Goal: Information Seeking & Learning: Learn about a topic

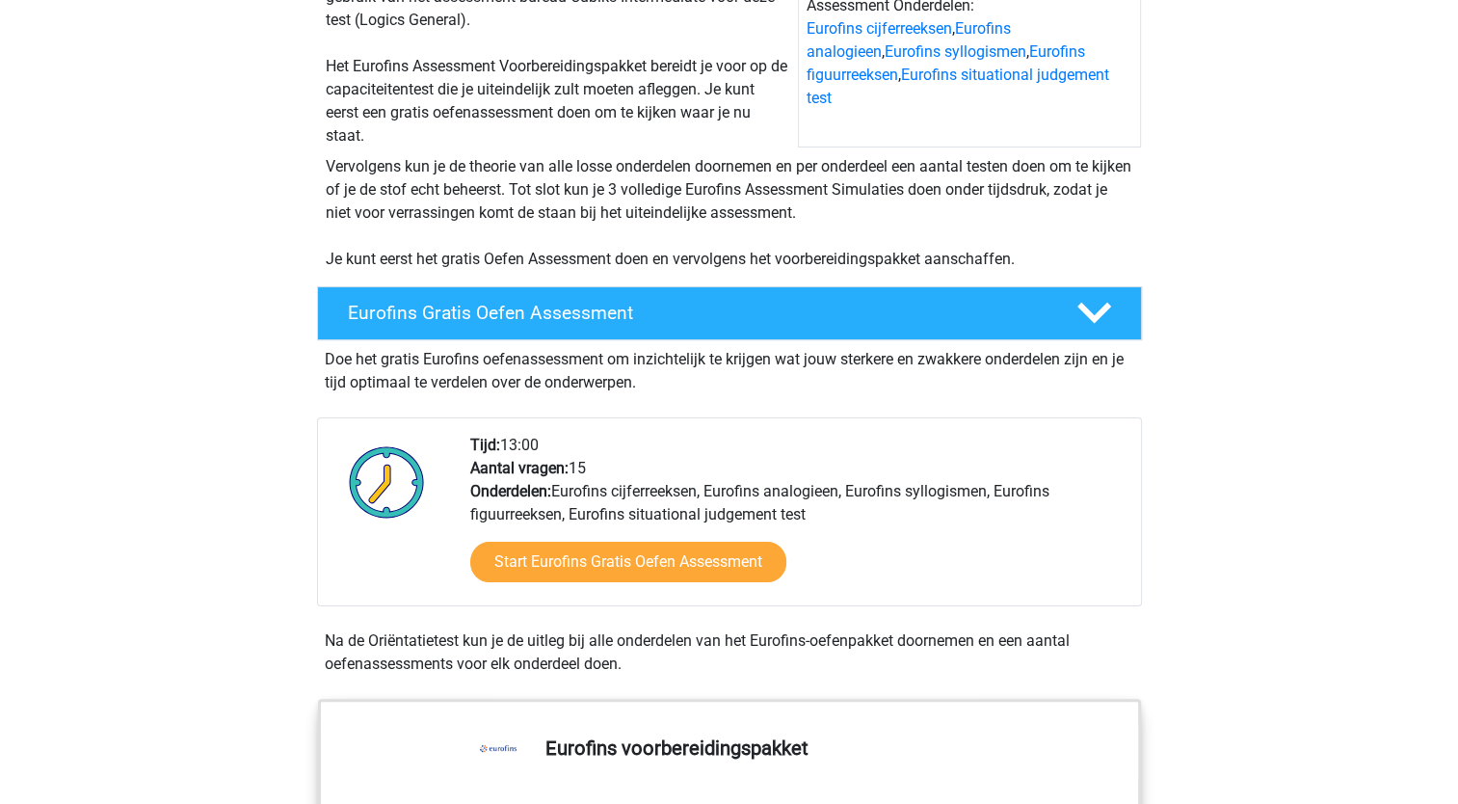
scroll to position [300, 0]
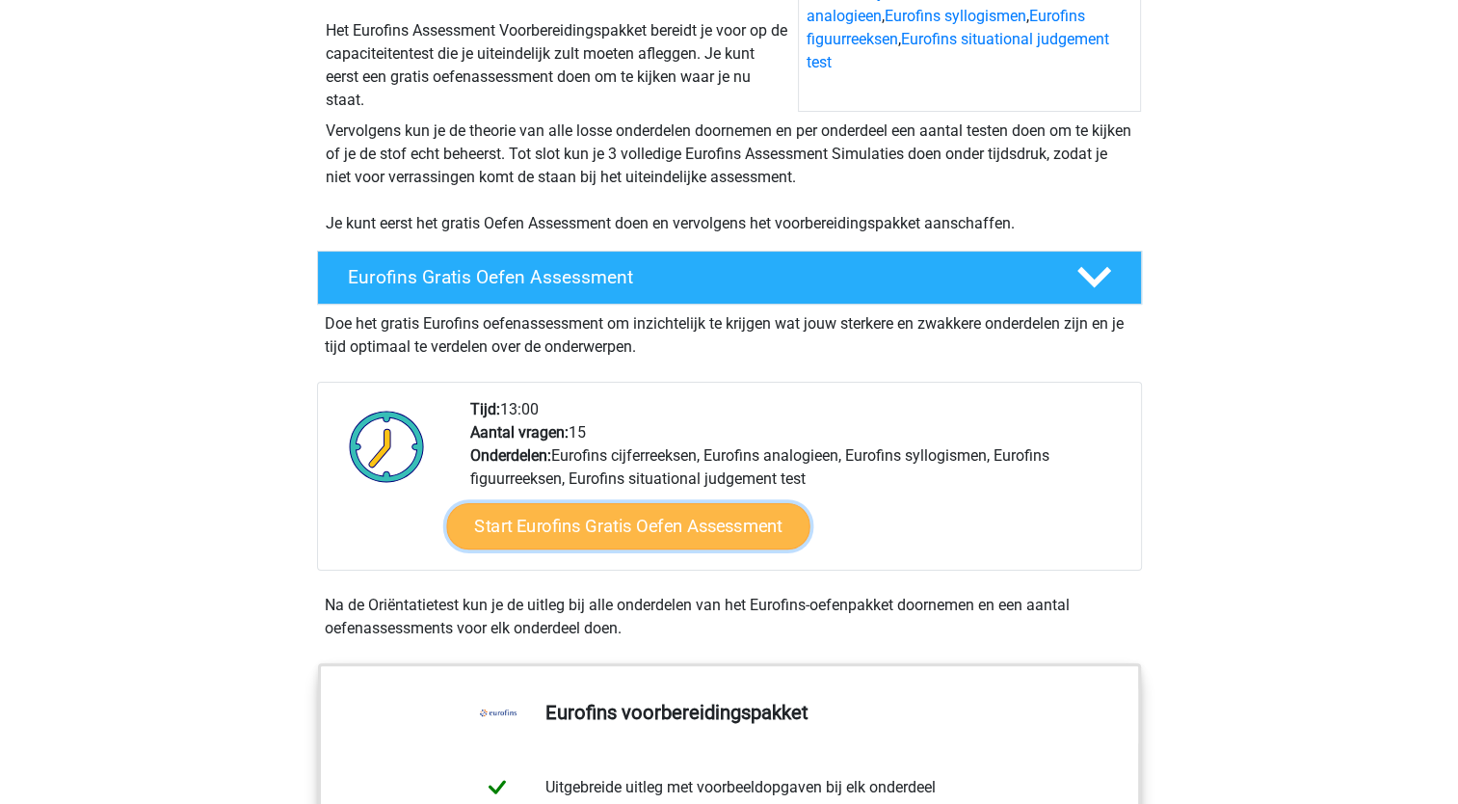
click at [623, 520] on link "Start Eurofins Gratis Oefen Assessment" at bounding box center [627, 526] width 363 height 46
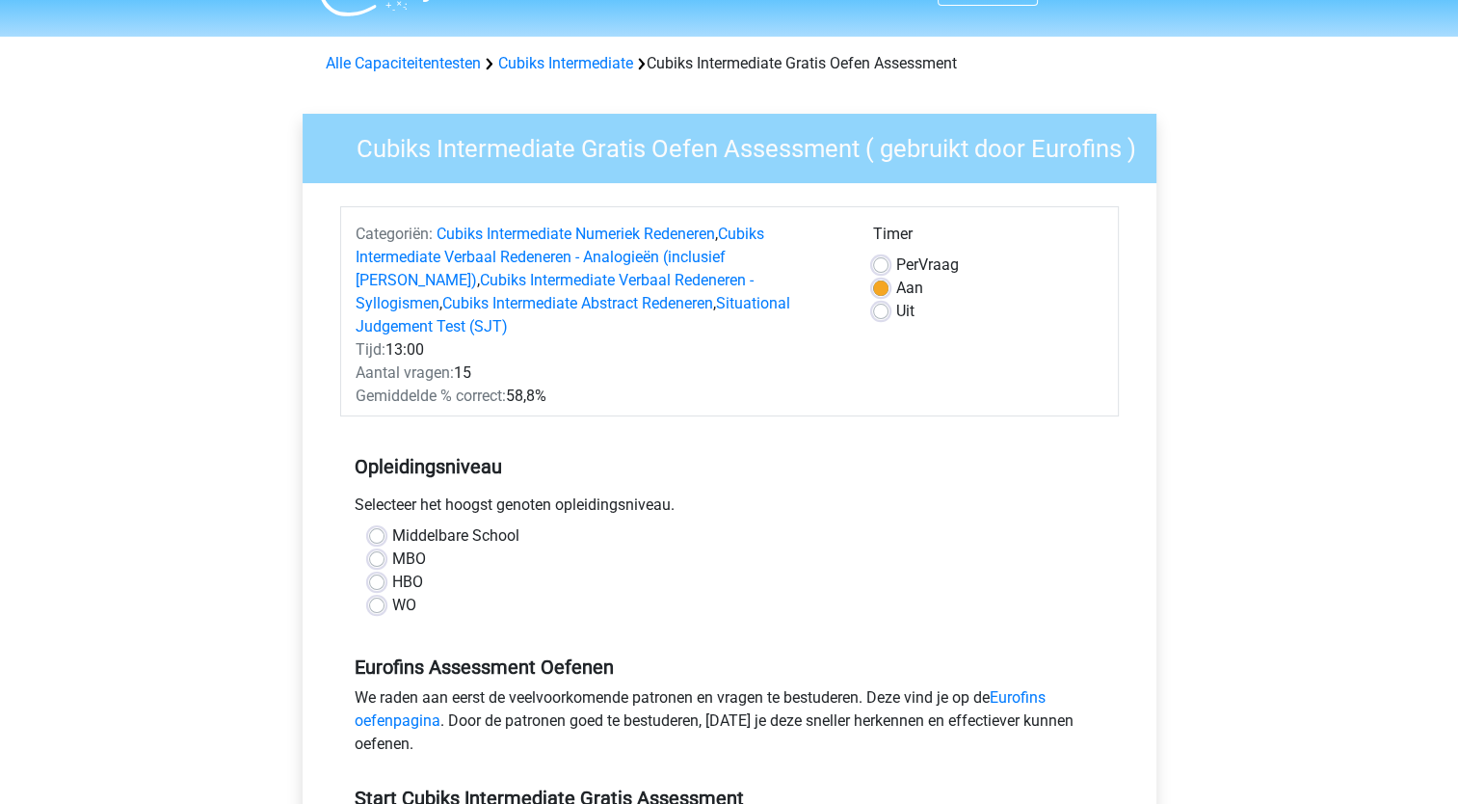
scroll to position [77, 0]
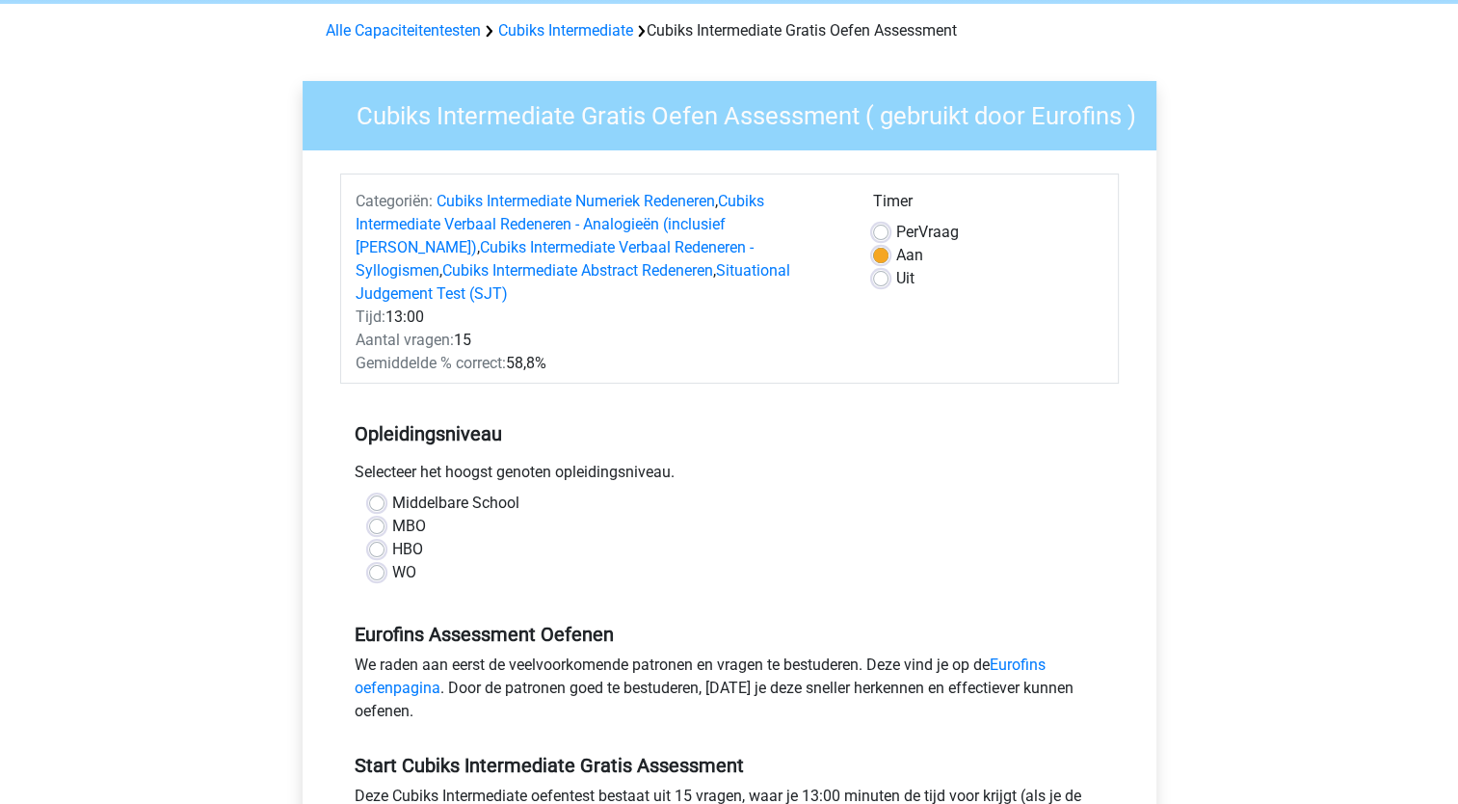
click at [366, 551] on div "Middelbare School MBO HBO WO" at bounding box center [730, 537] width 750 height 93
click at [392, 561] on label "WO" at bounding box center [404, 572] width 24 height 23
click at [375, 561] on input "WO" at bounding box center [376, 570] width 15 height 19
radio input "true"
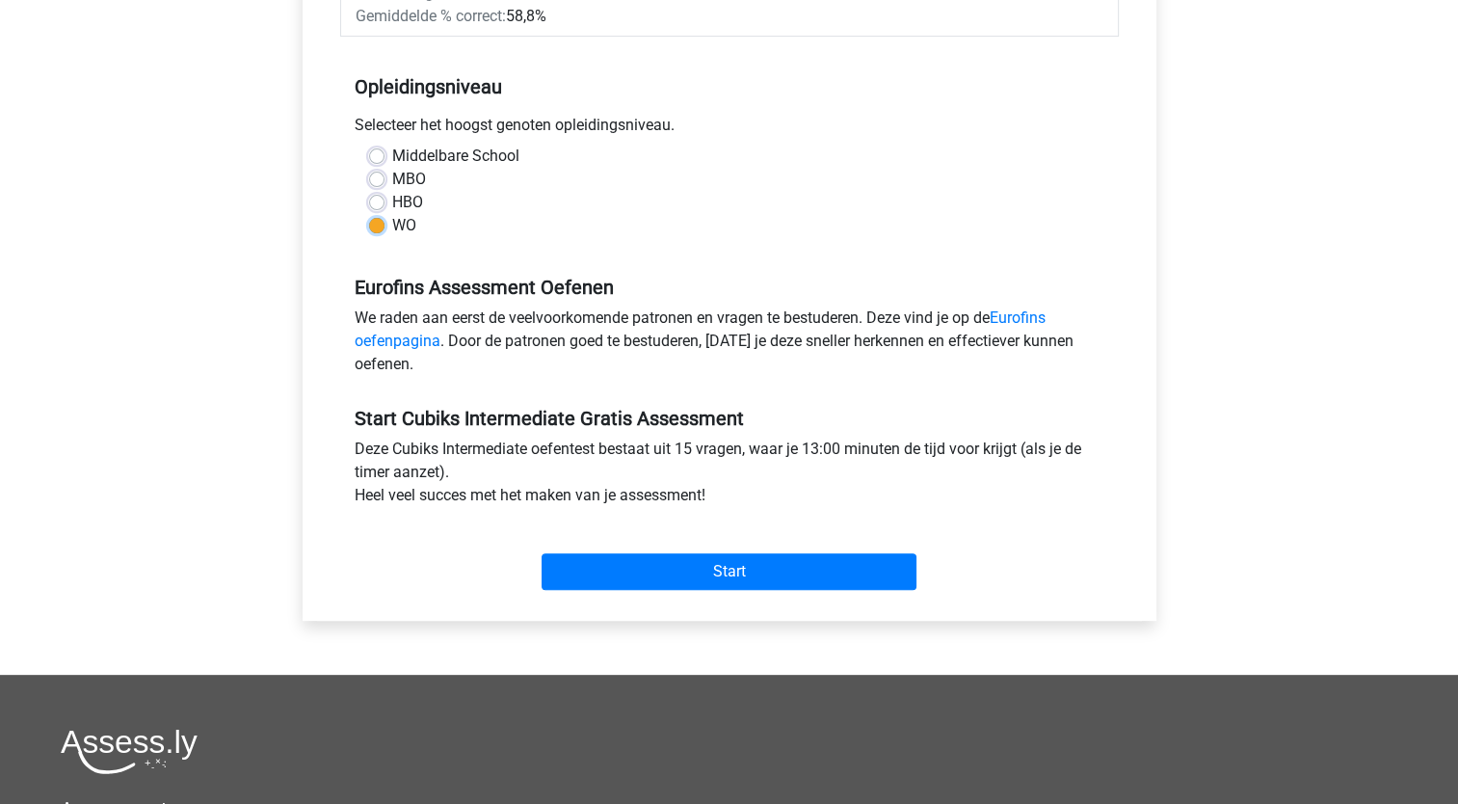
scroll to position [431, 0]
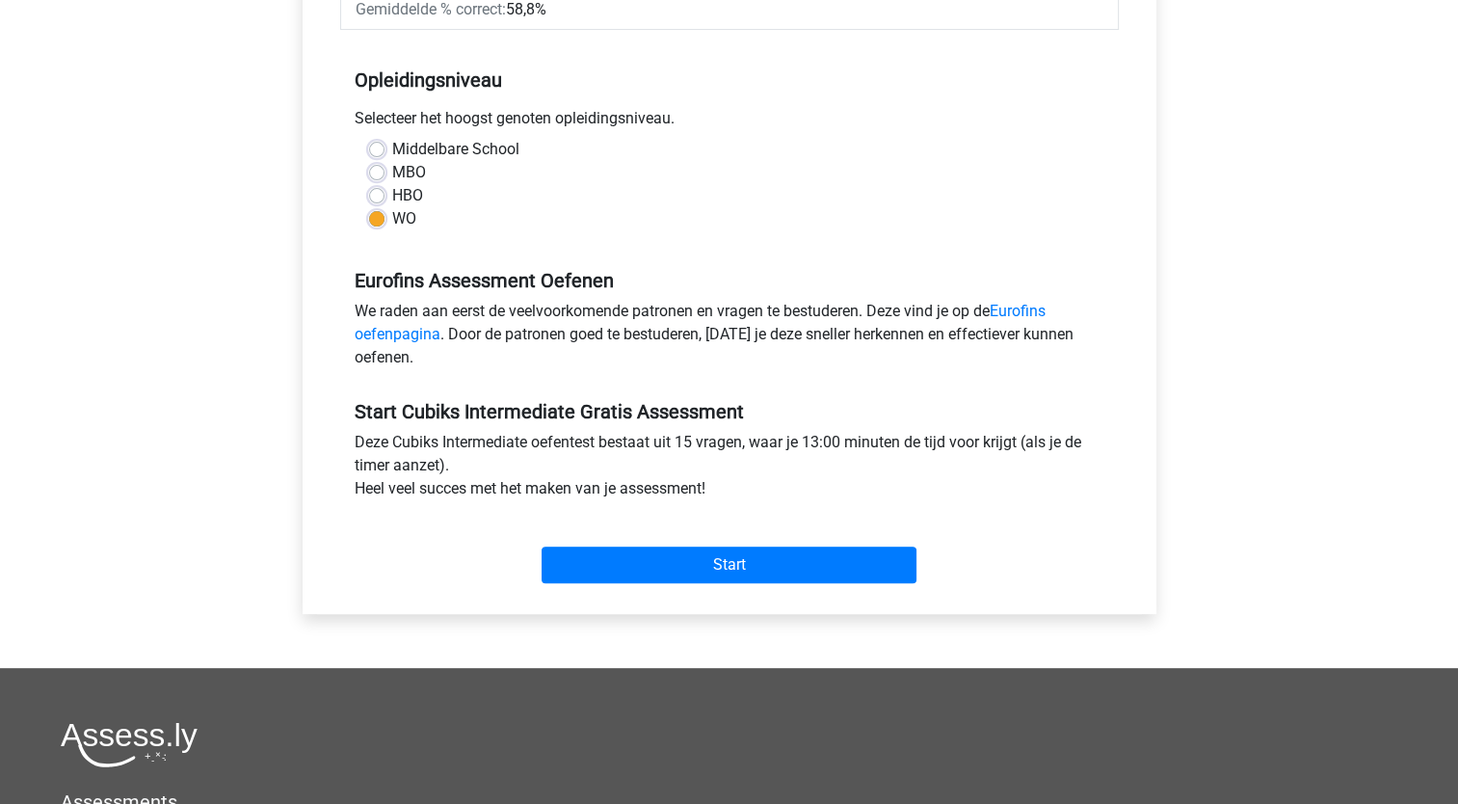
click at [684, 521] on div "Start" at bounding box center [729, 549] width 779 height 67
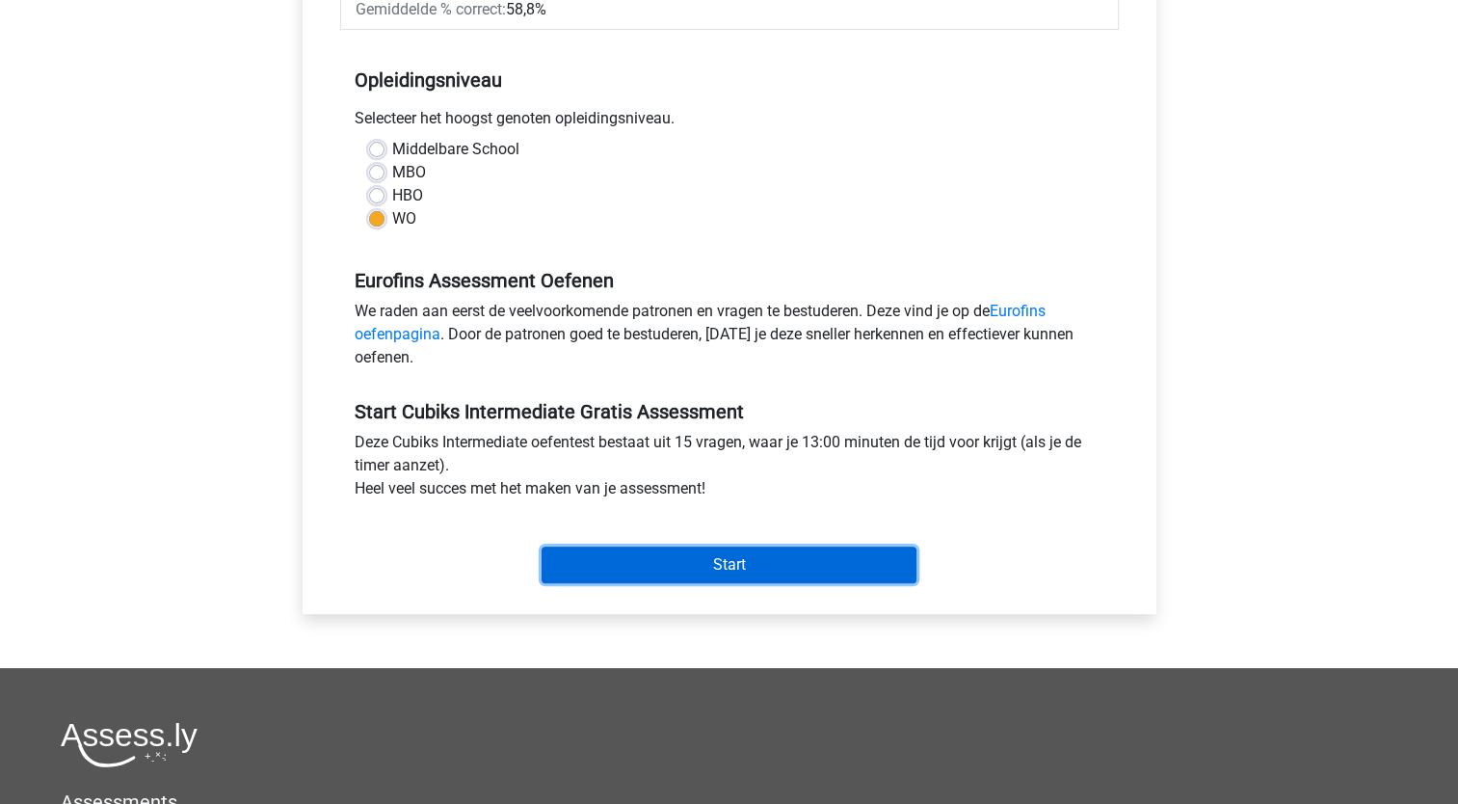
click at [685, 546] on input "Start" at bounding box center [729, 564] width 375 height 37
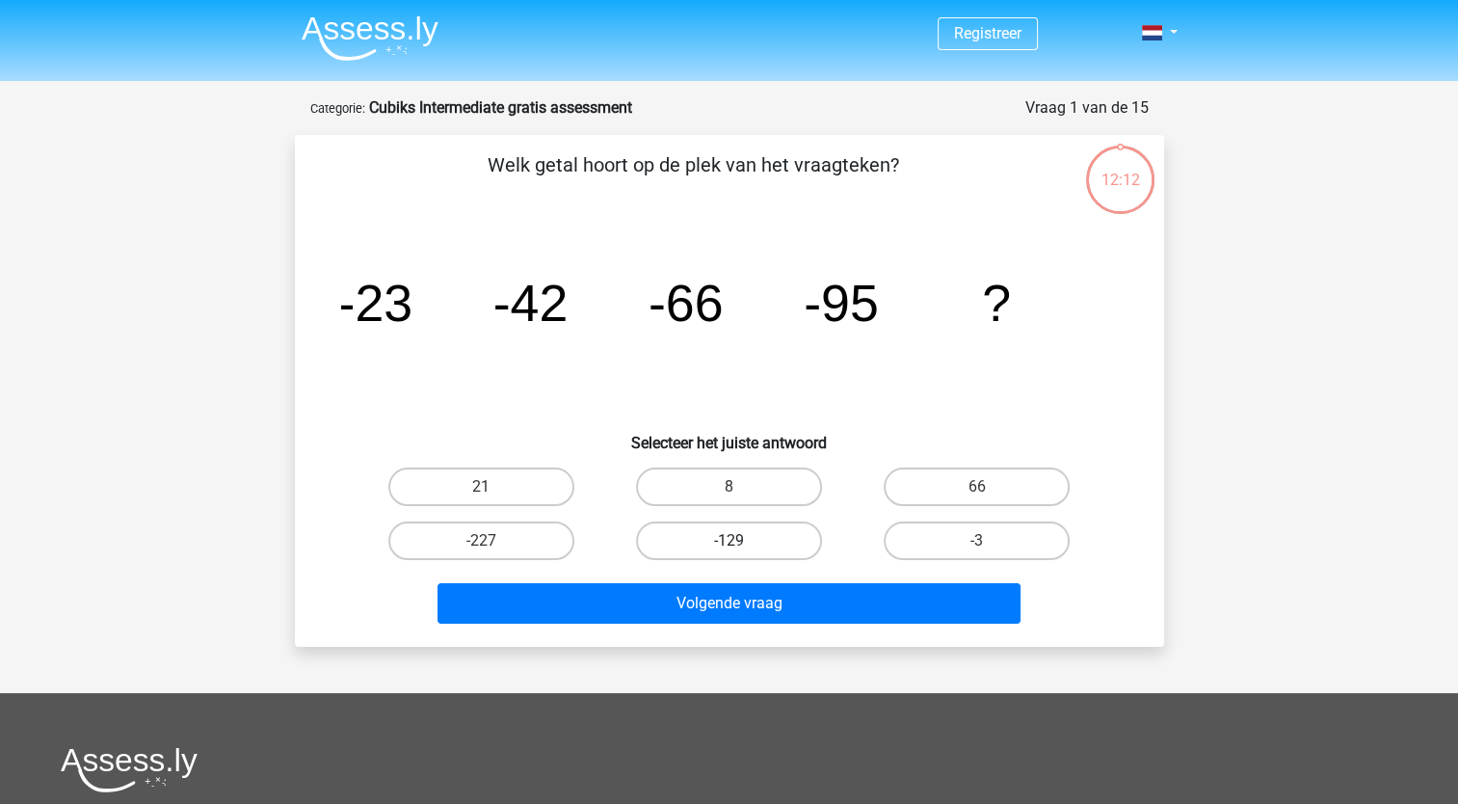
click at [668, 542] on label "-129" at bounding box center [729, 540] width 186 height 39
click at [729, 542] on input "-129" at bounding box center [735, 547] width 13 height 13
radio input "true"
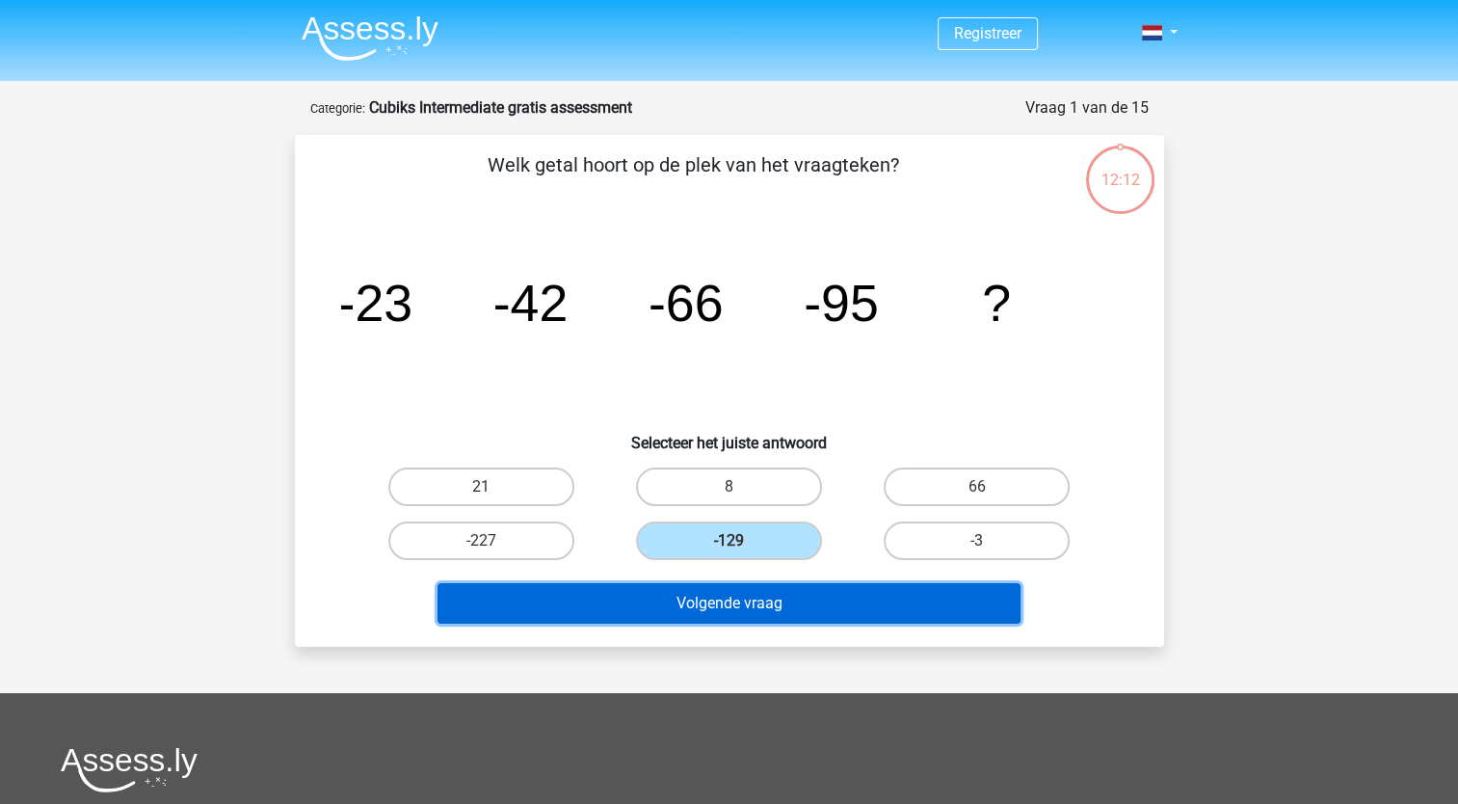
click at [723, 603] on button "Volgende vraag" at bounding box center [728, 603] width 583 height 40
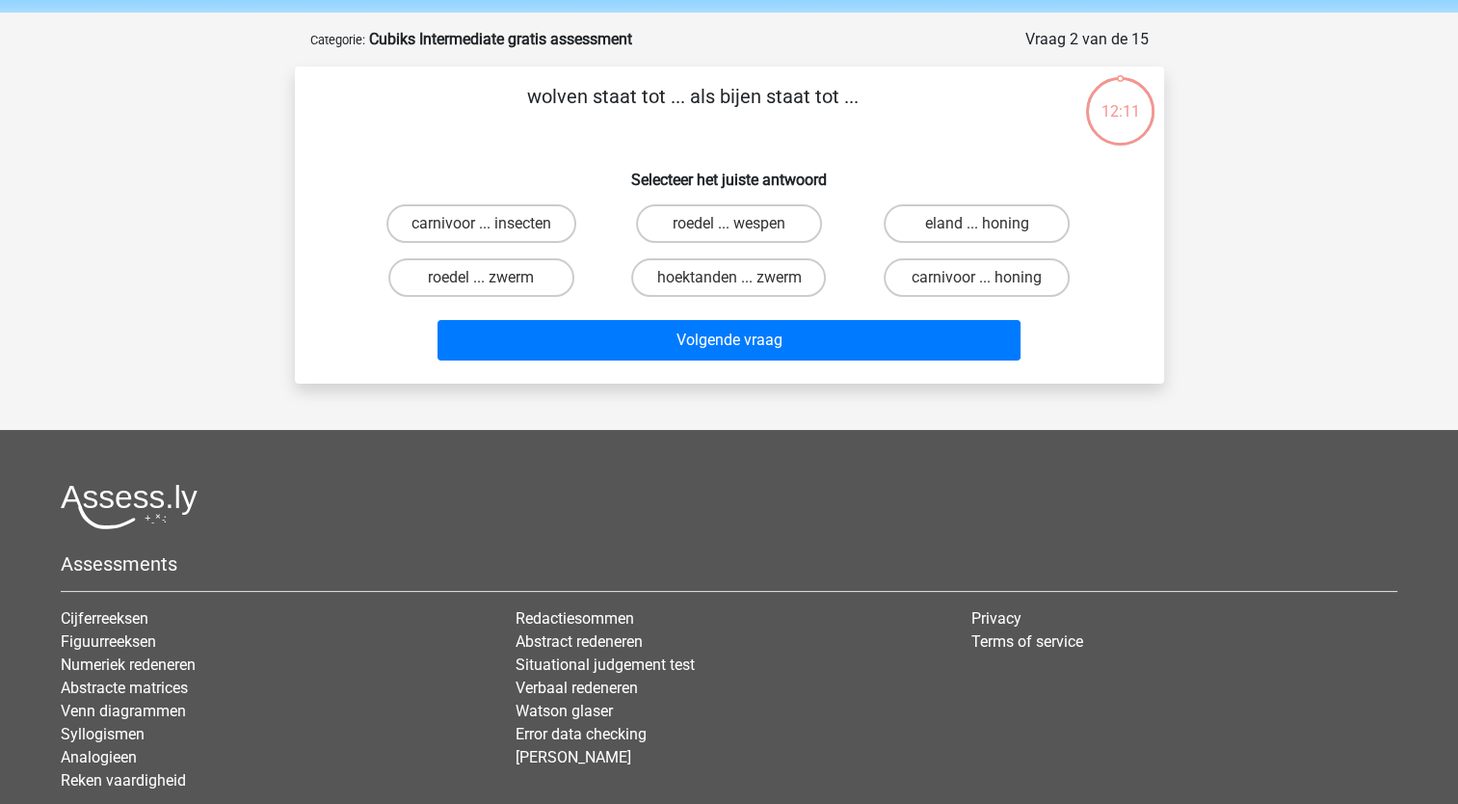
scroll to position [96, 0]
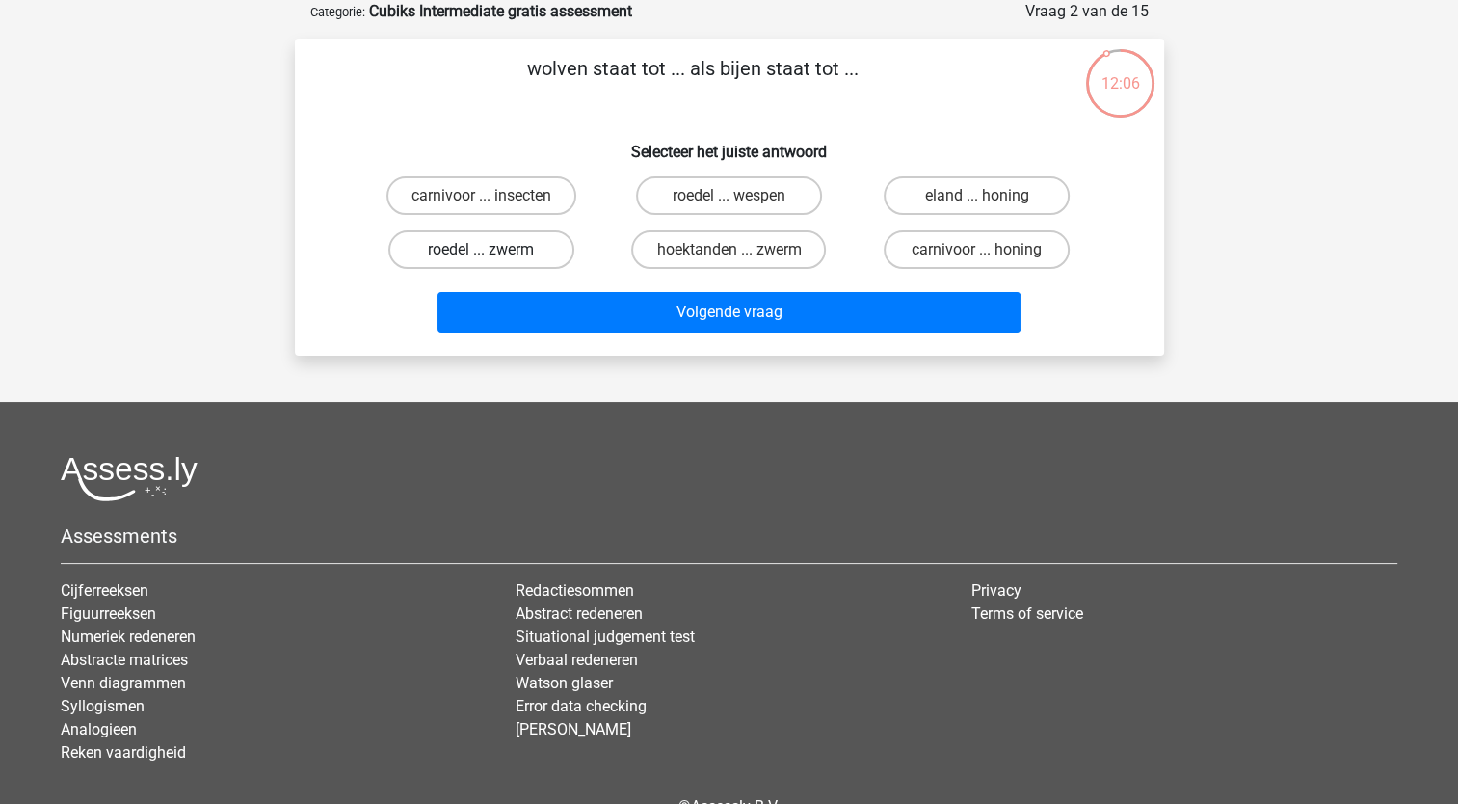
click at [513, 250] on label "roedel ... zwerm" at bounding box center [481, 249] width 186 height 39
click at [493, 250] on input "roedel ... zwerm" at bounding box center [487, 256] width 13 height 13
radio input "true"
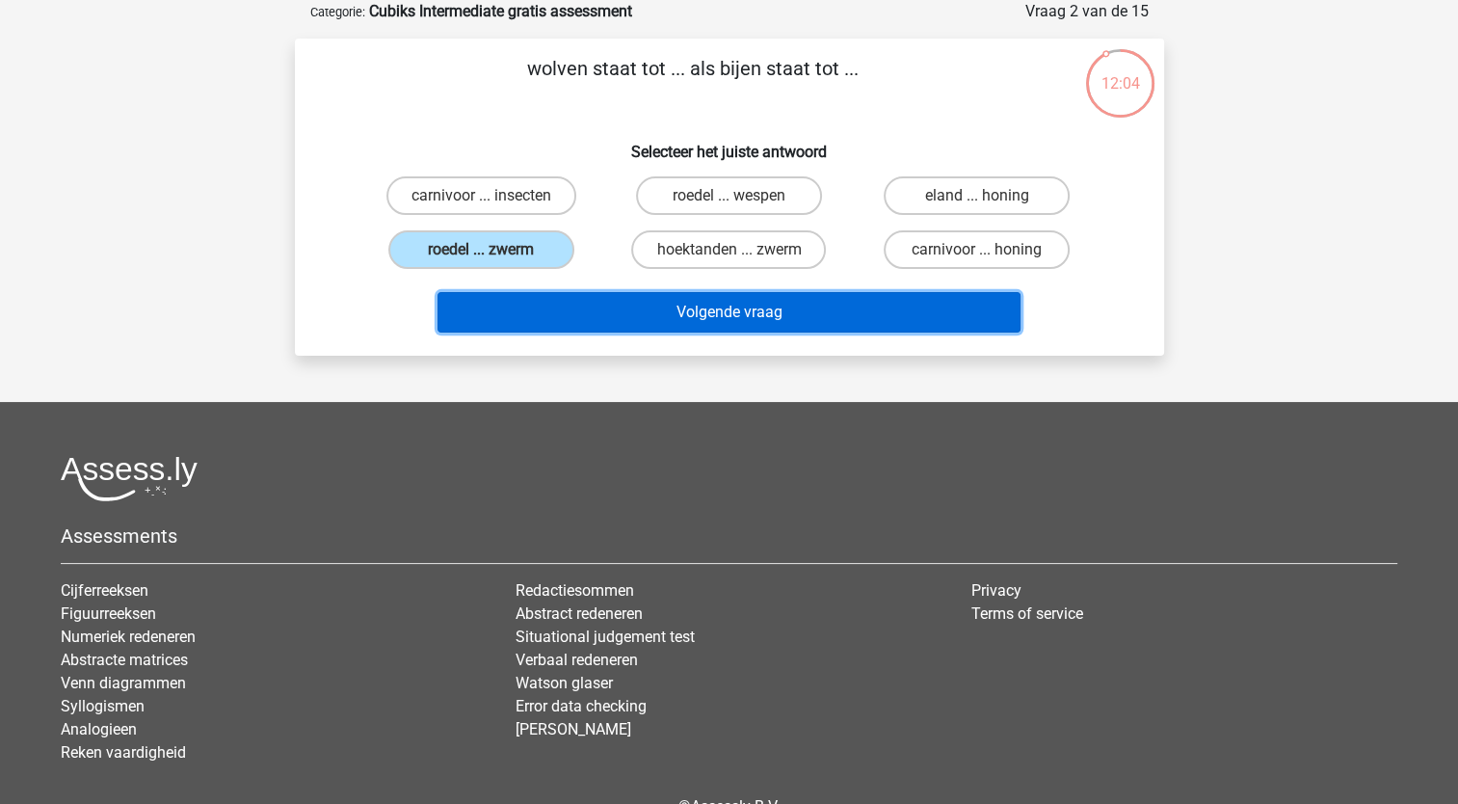
click at [605, 302] on button "Volgende vraag" at bounding box center [728, 312] width 583 height 40
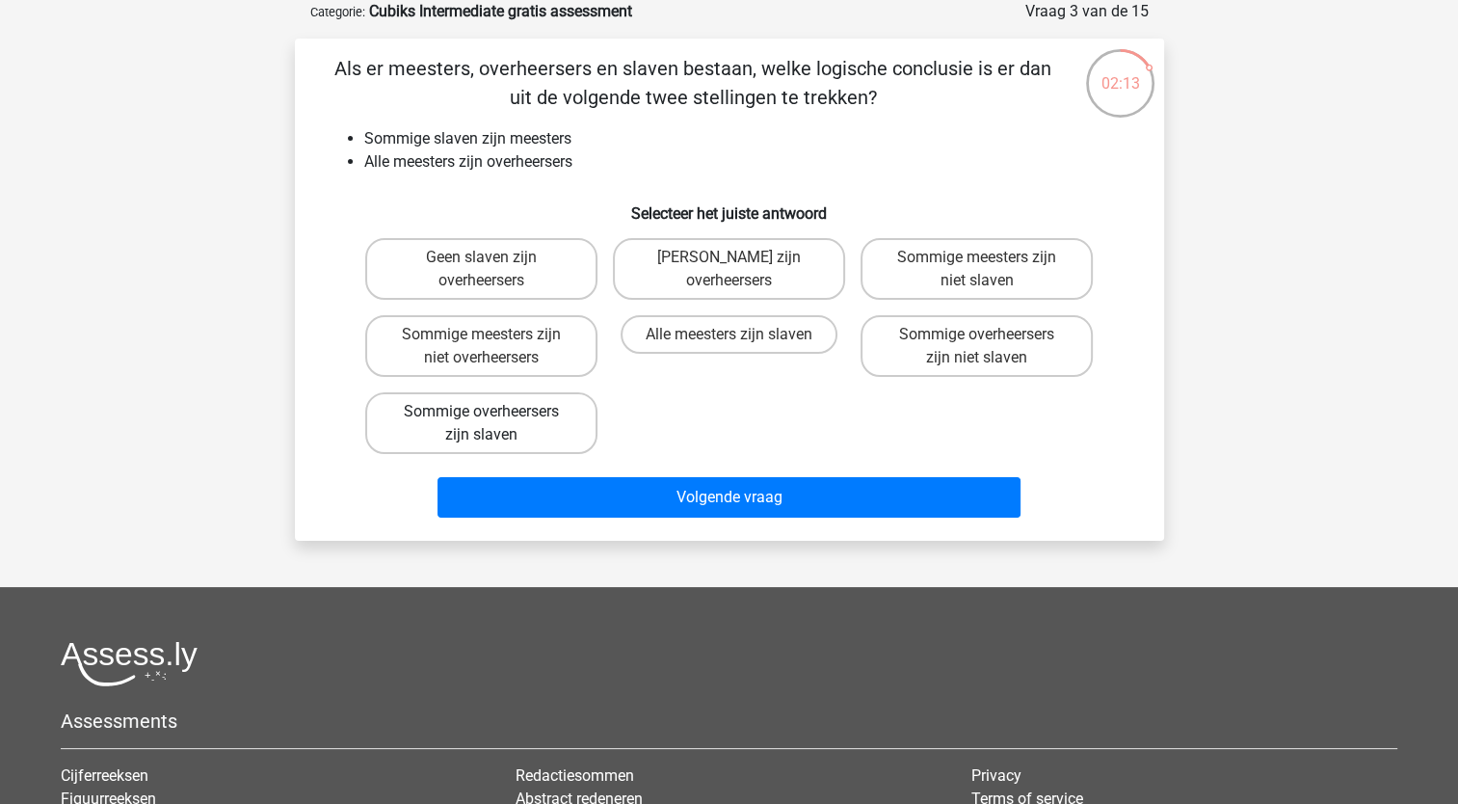
click at [501, 415] on label "Sommige overheersers zijn slaven" at bounding box center [481, 423] width 232 height 62
click at [493, 415] on input "Sommige overheersers zijn slaven" at bounding box center [487, 417] width 13 height 13
radio input "true"
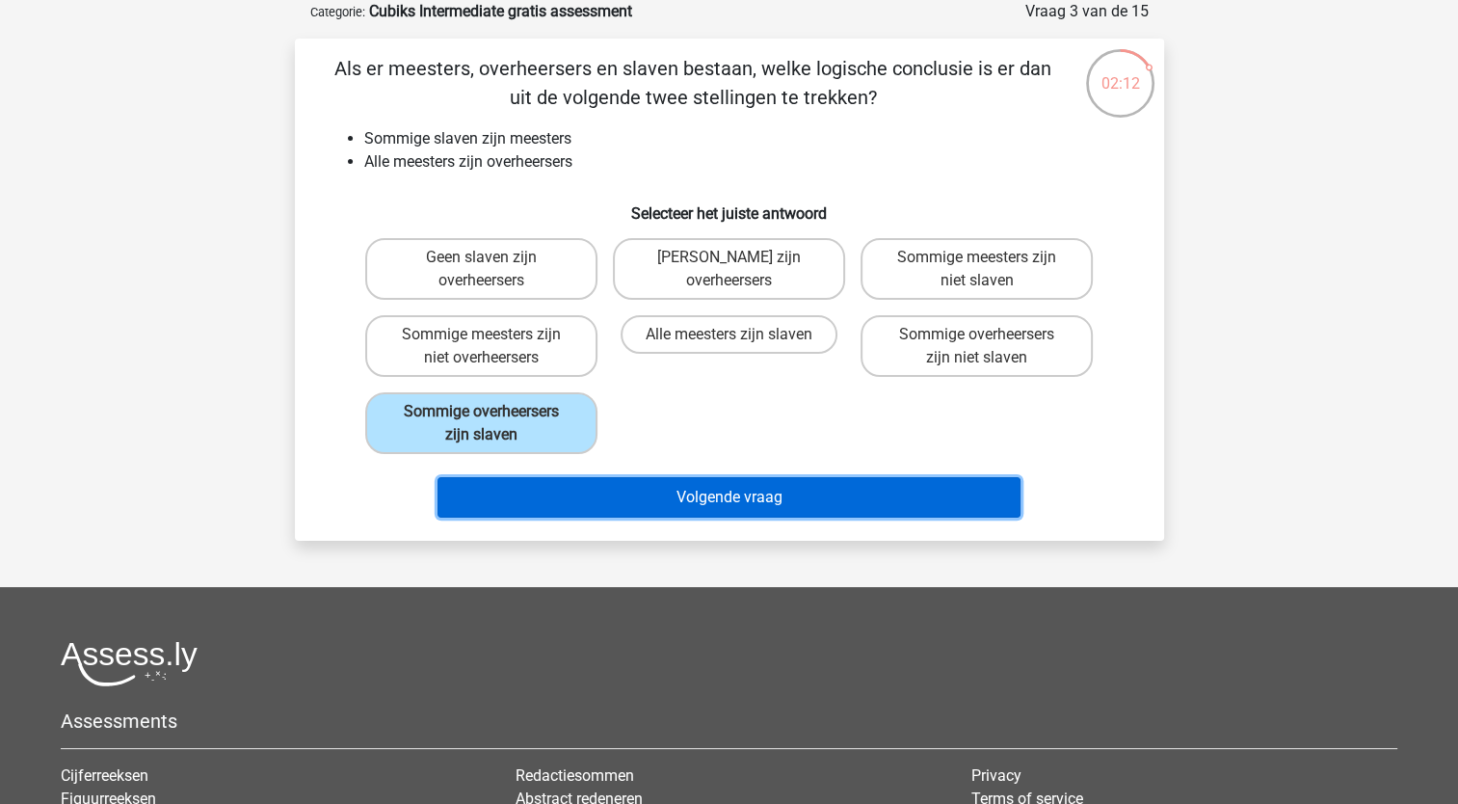
click at [692, 487] on button "Volgende vraag" at bounding box center [728, 497] width 583 height 40
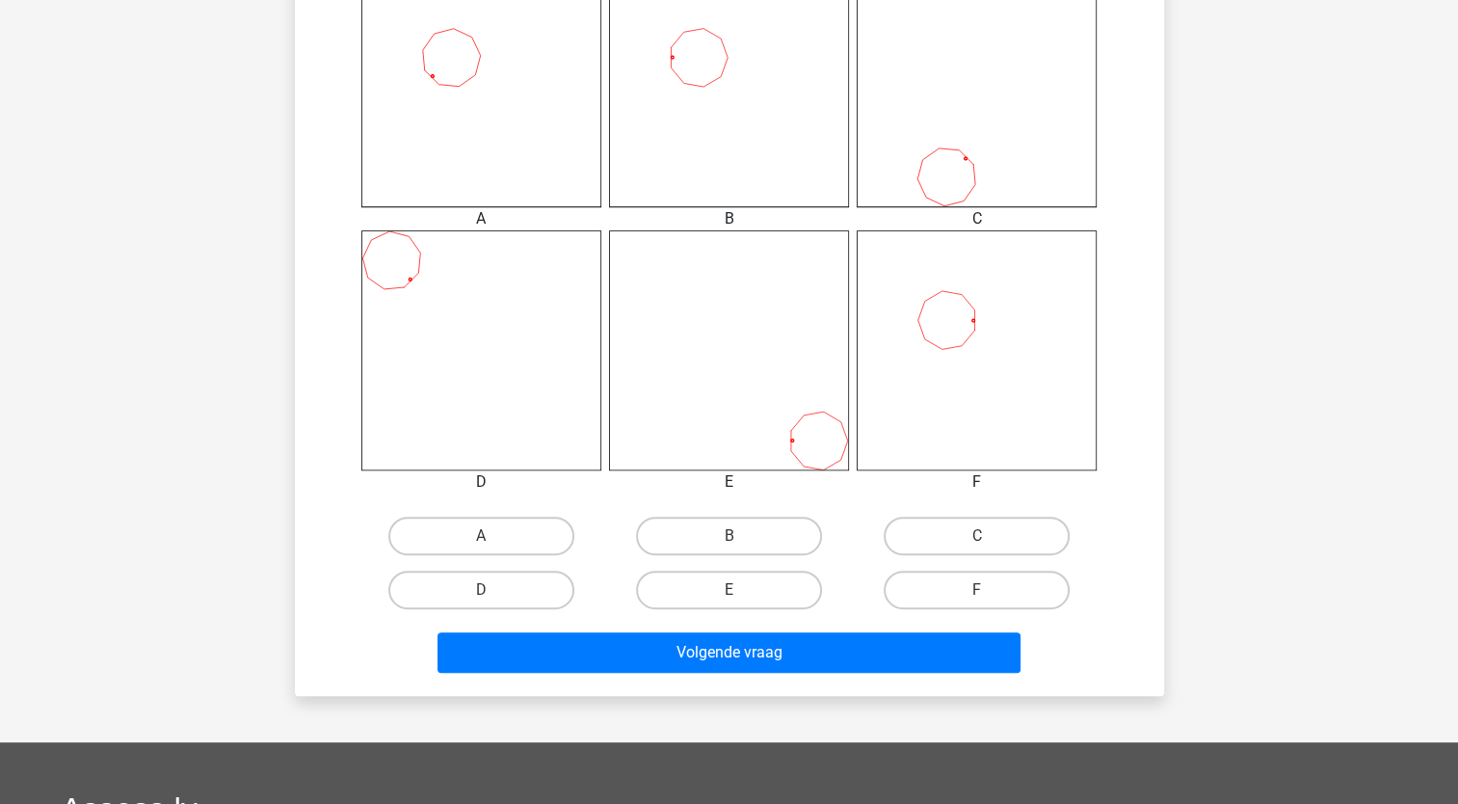
scroll to position [959, 0]
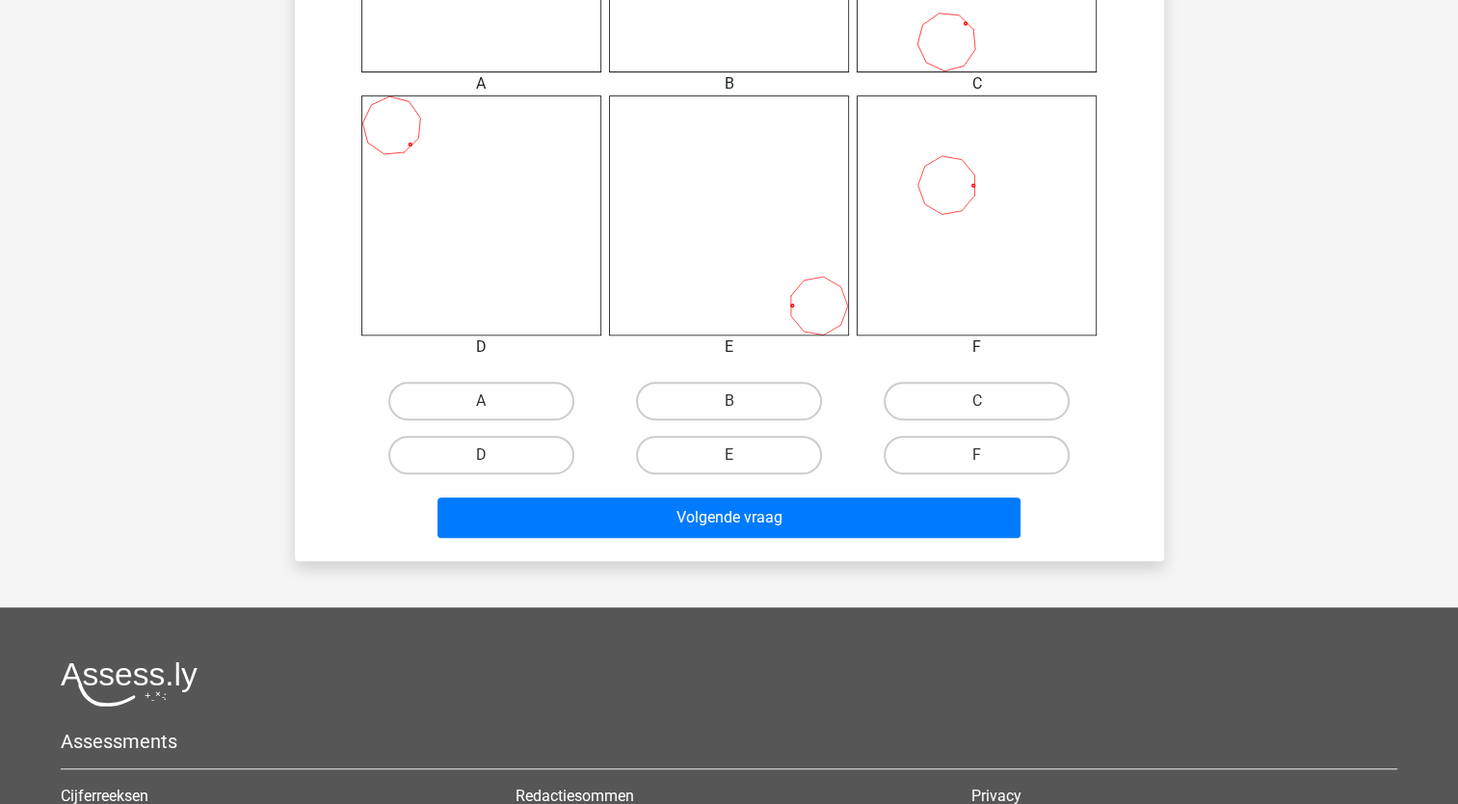
click at [655, 483] on div "Volgende vraag" at bounding box center [730, 514] width 808 height 64
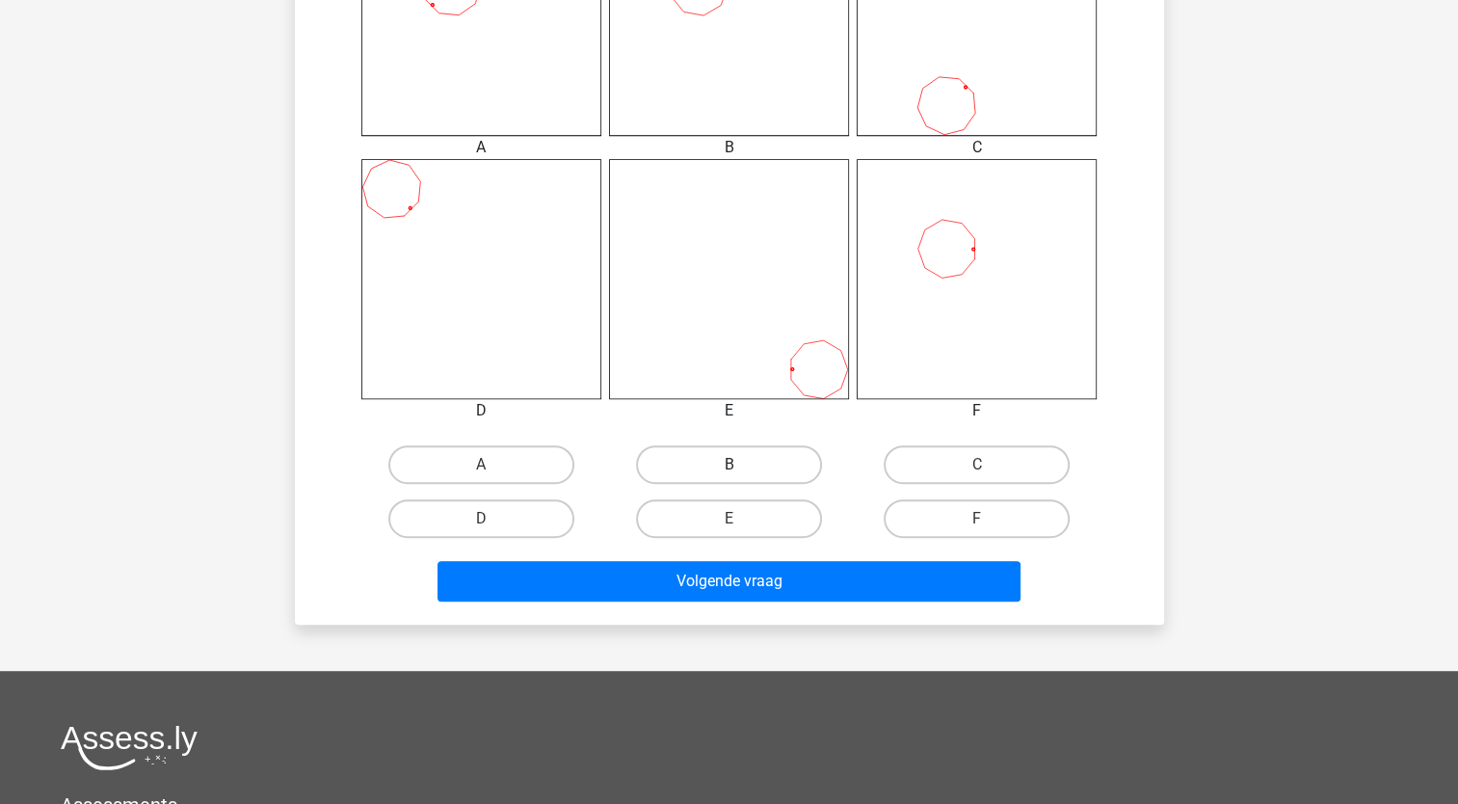
click at [712, 452] on label "B" at bounding box center [729, 464] width 186 height 39
click at [729, 464] on input "B" at bounding box center [735, 470] width 13 height 13
radio input "true"
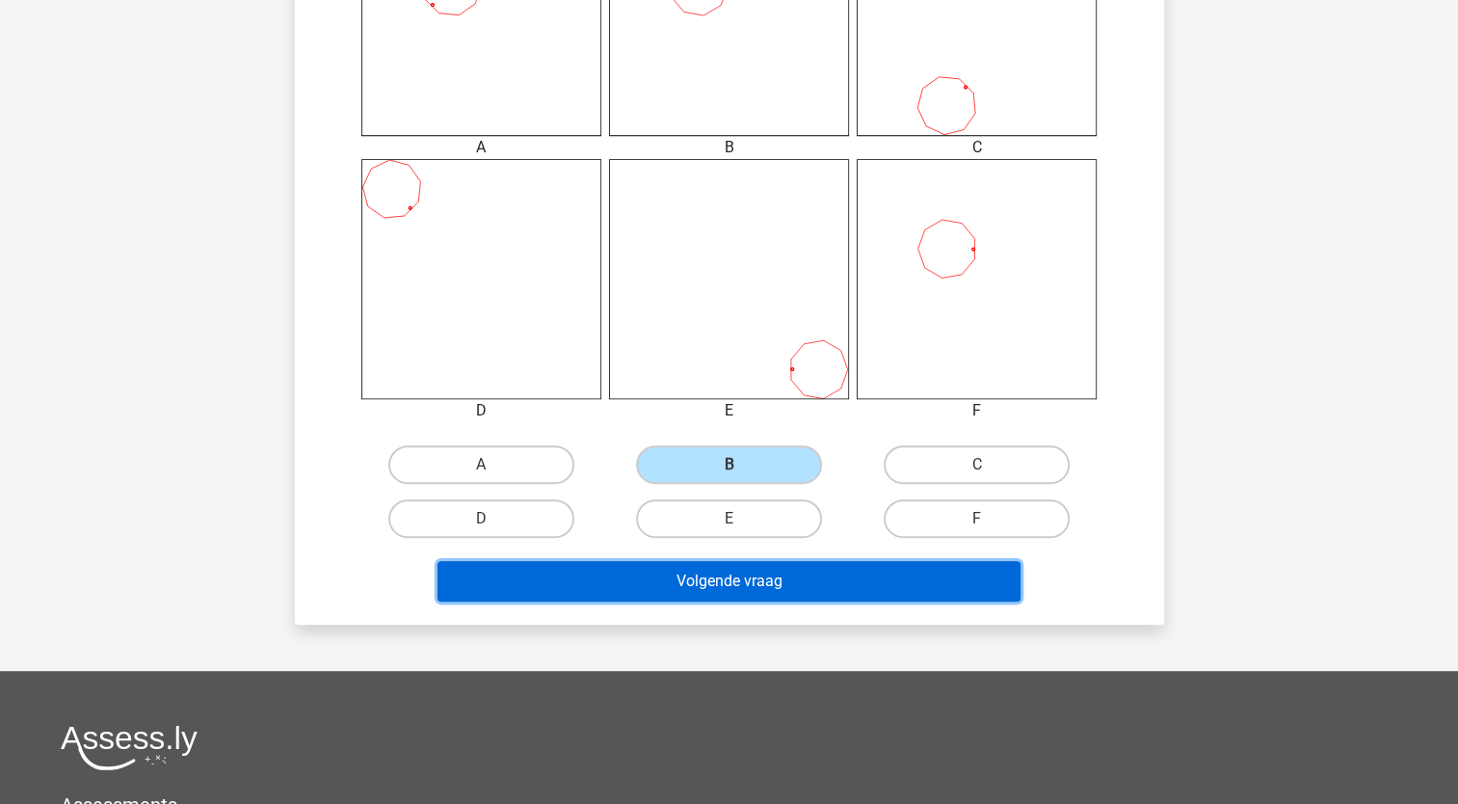
click at [726, 576] on button "Volgende vraag" at bounding box center [728, 581] width 583 height 40
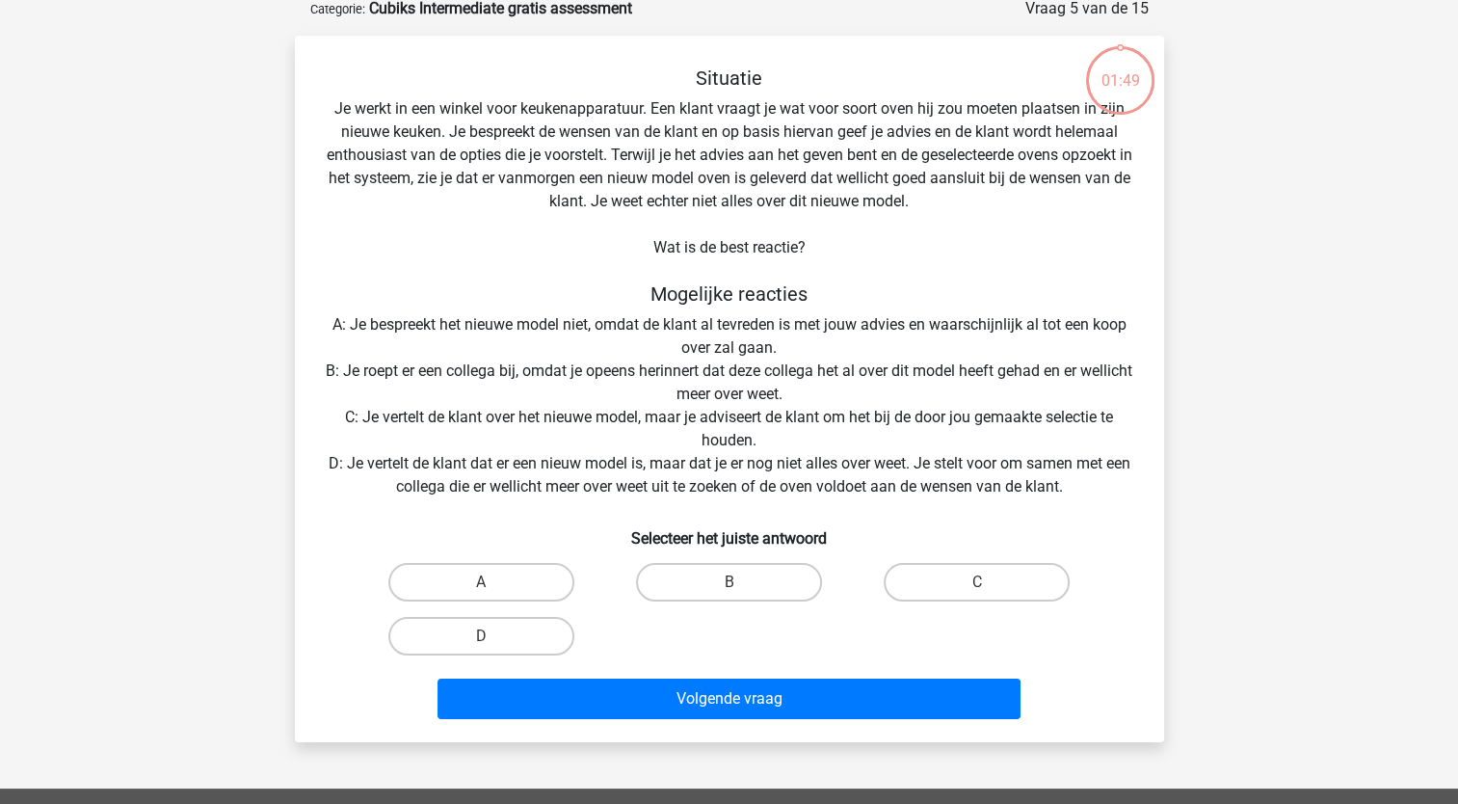
scroll to position [96, 0]
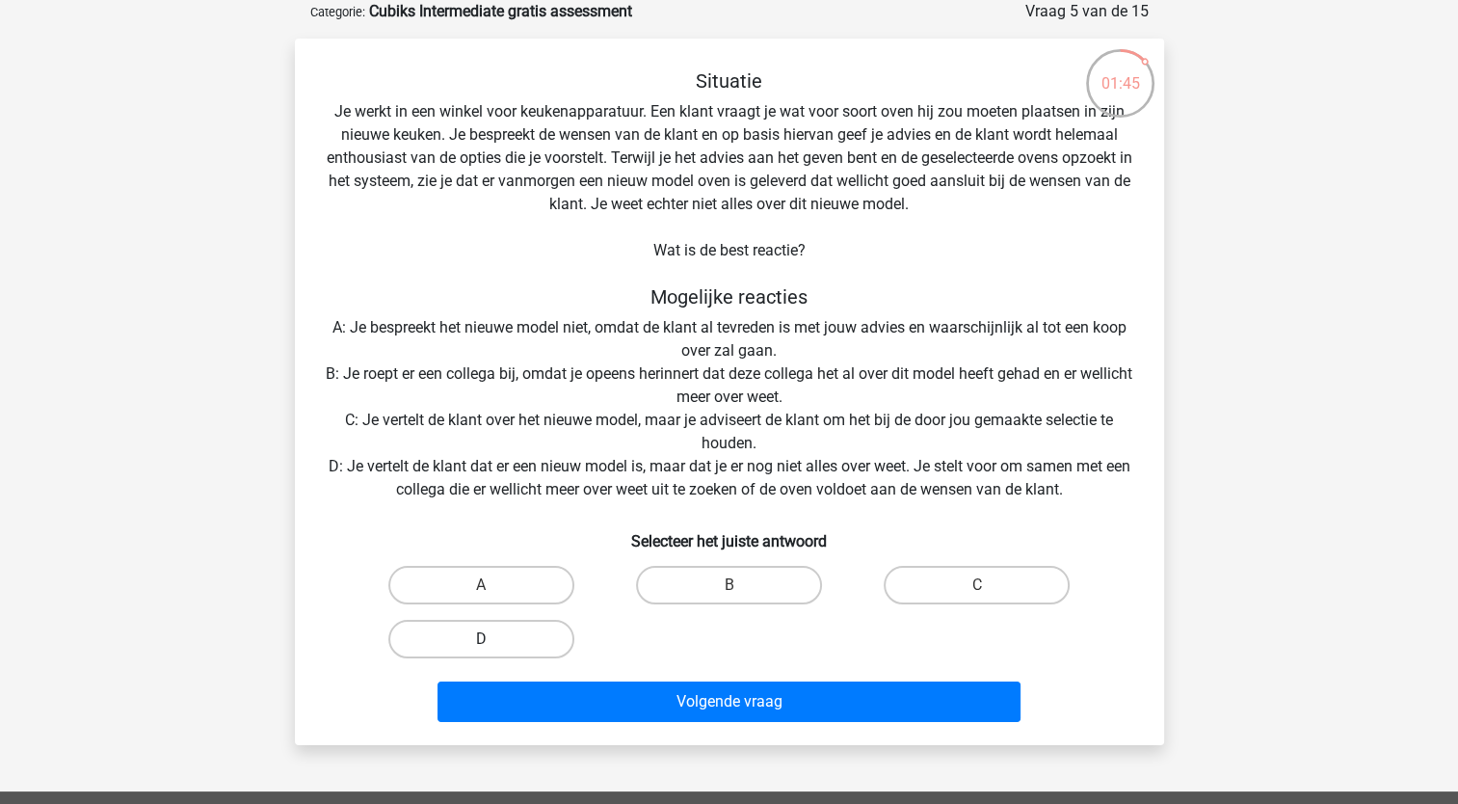
click at [457, 634] on label "D" at bounding box center [481, 639] width 186 height 39
click at [481, 639] on input "D" at bounding box center [487, 645] width 13 height 13
radio input "true"
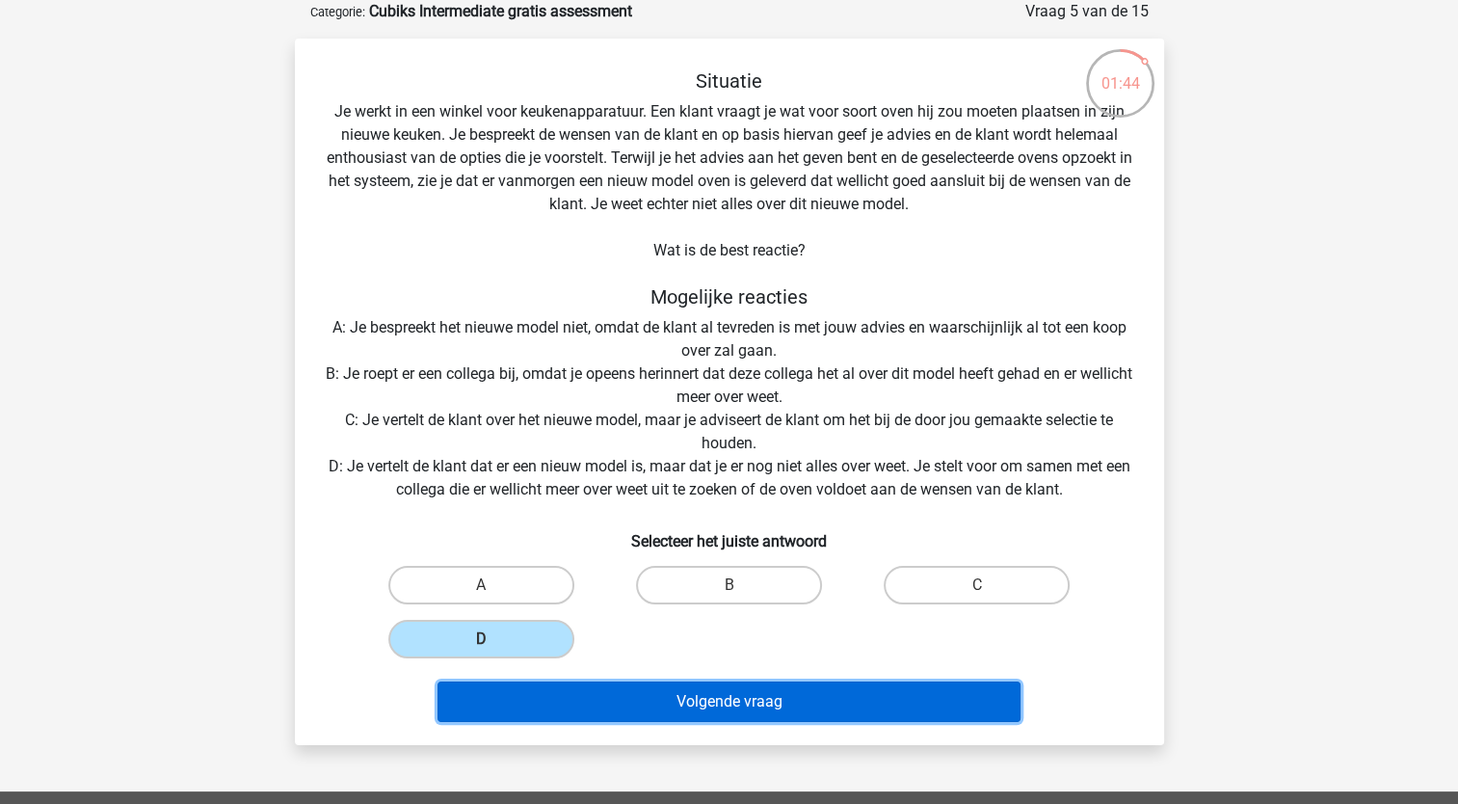
click at [609, 691] on button "Volgende vraag" at bounding box center [728, 701] width 583 height 40
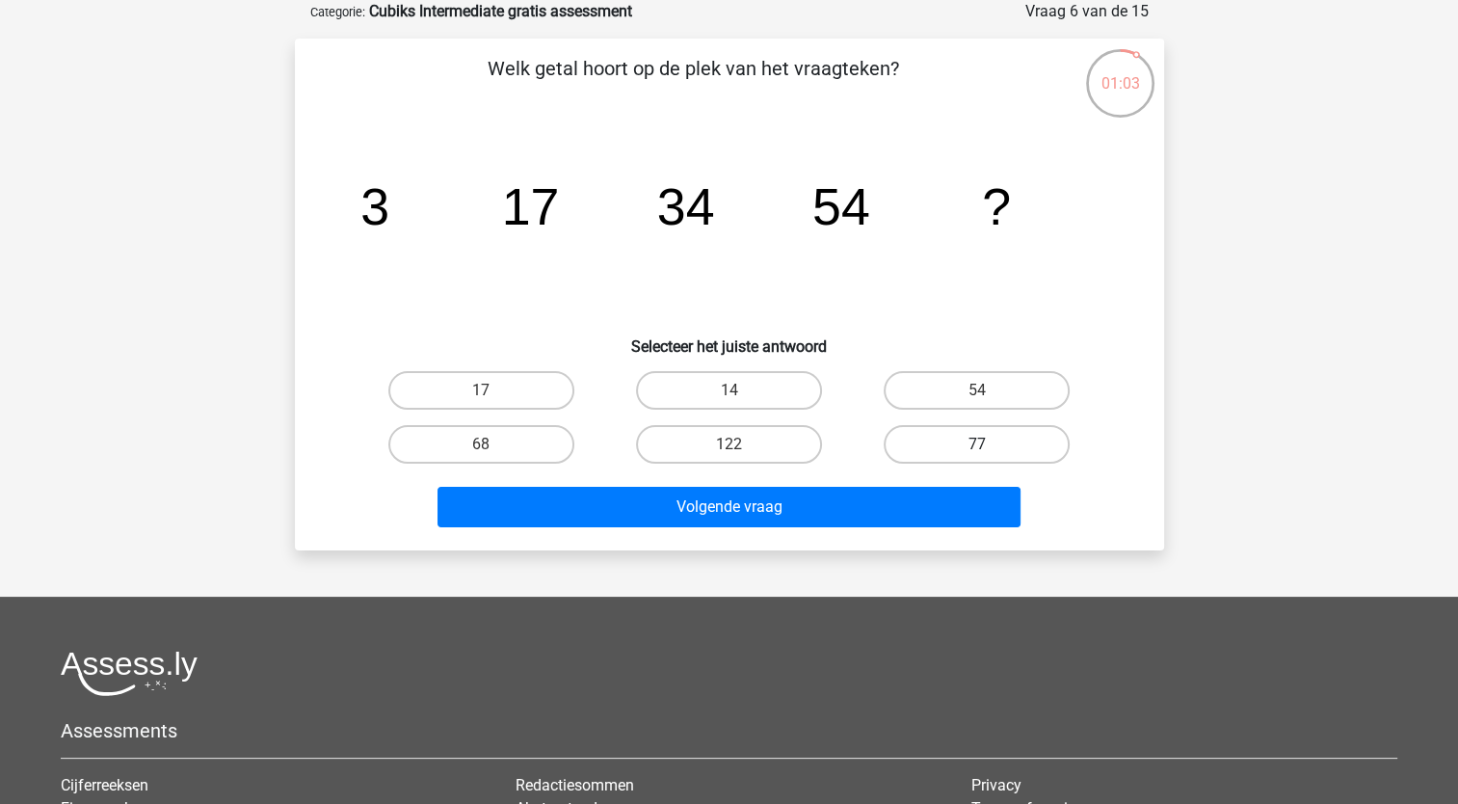
click at [1018, 456] on label "77" at bounding box center [977, 444] width 186 height 39
click at [990, 456] on input "77" at bounding box center [983, 450] width 13 height 13
radio input "true"
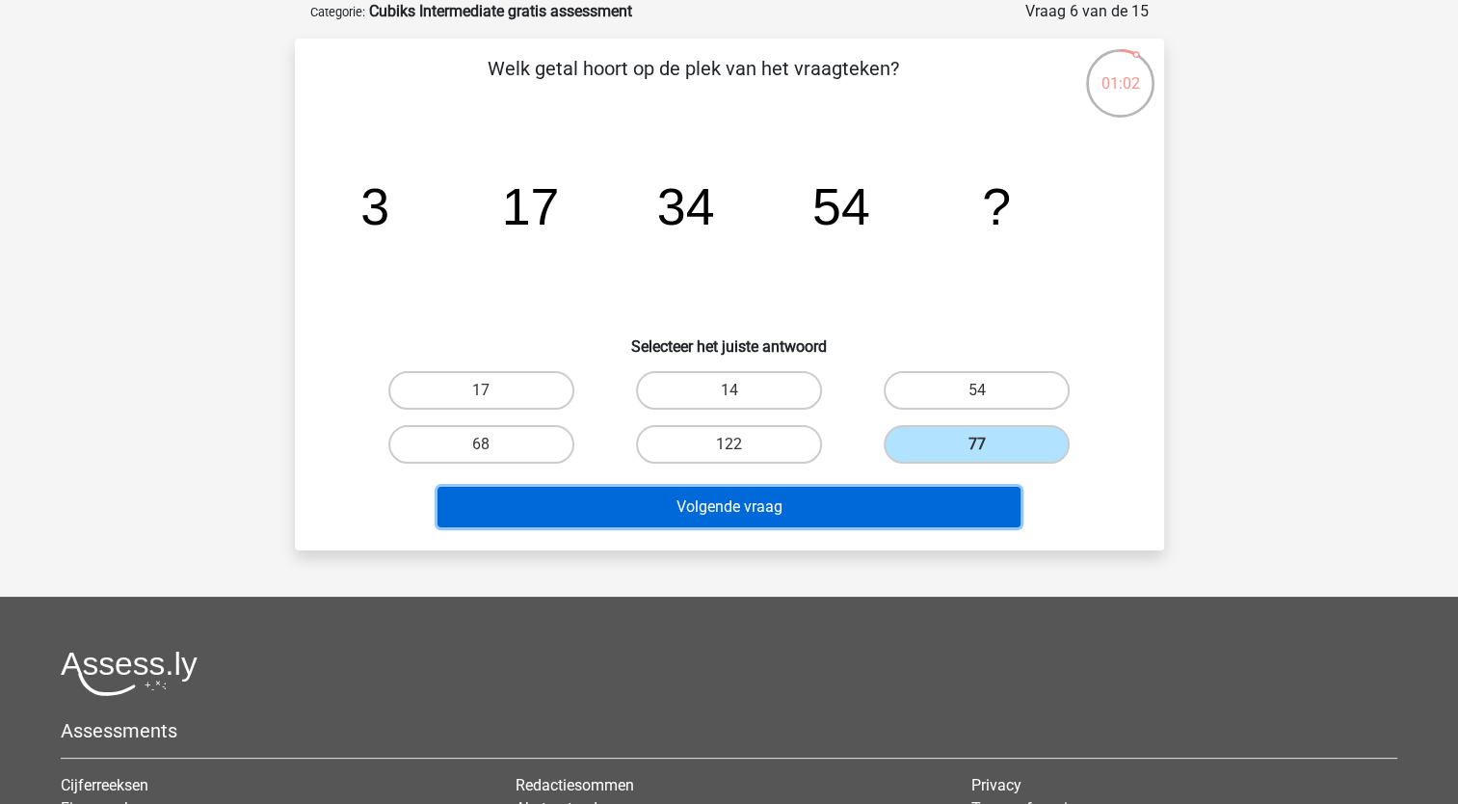
click at [930, 513] on button "Volgende vraag" at bounding box center [728, 507] width 583 height 40
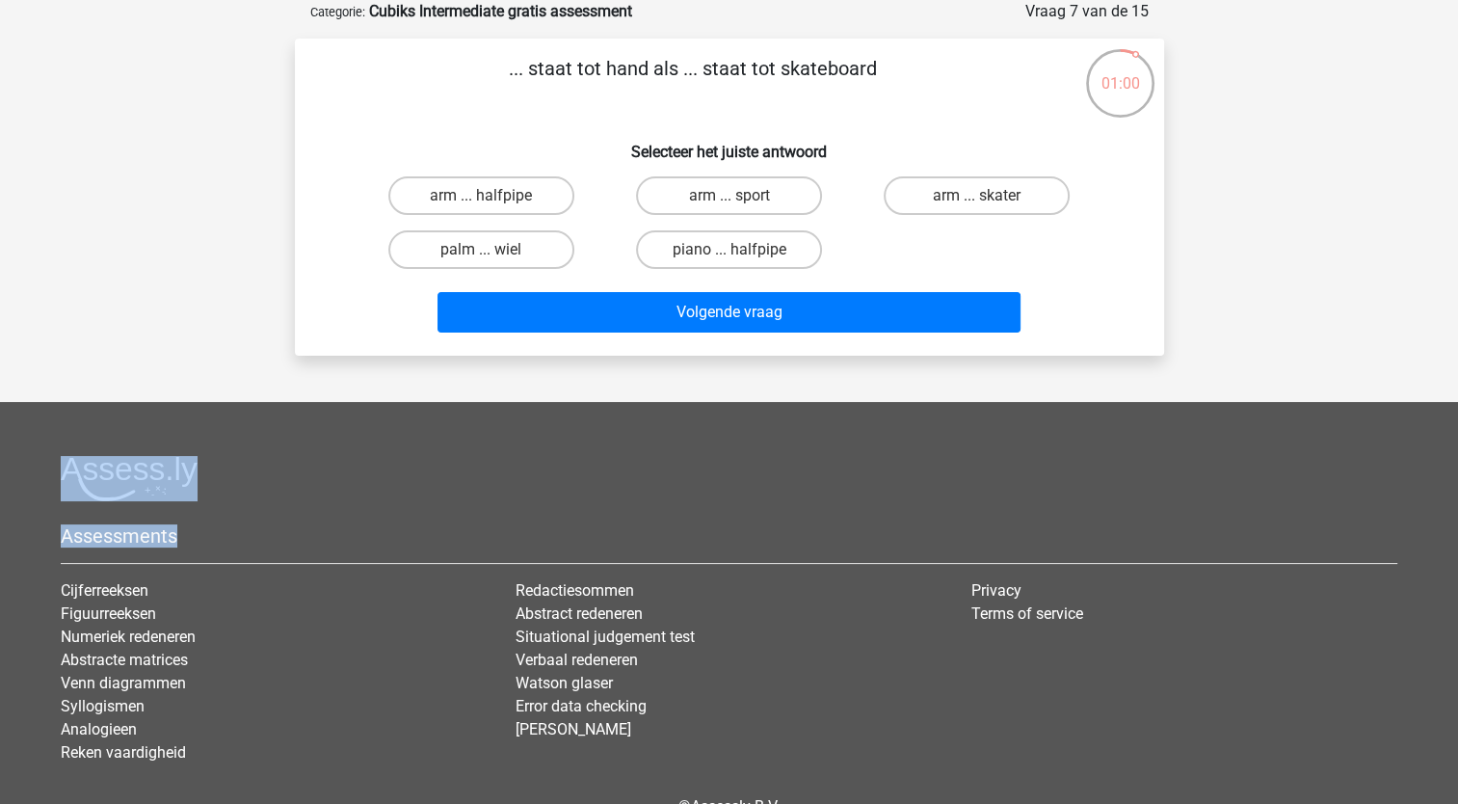
drag, startPoint x: 930, startPoint y: 513, endPoint x: 465, endPoint y: 282, distance: 518.4
click at [465, 282] on div "Registreer" at bounding box center [729, 407] width 1458 height 1007
drag, startPoint x: 465, startPoint y: 282, endPoint x: 408, endPoint y: 110, distance: 181.9
click at [408, 110] on p "... staat tot hand als ... staat tot skateboard" at bounding box center [693, 83] width 735 height 58
click at [505, 205] on label "arm ... halfpipe" at bounding box center [481, 195] width 186 height 39
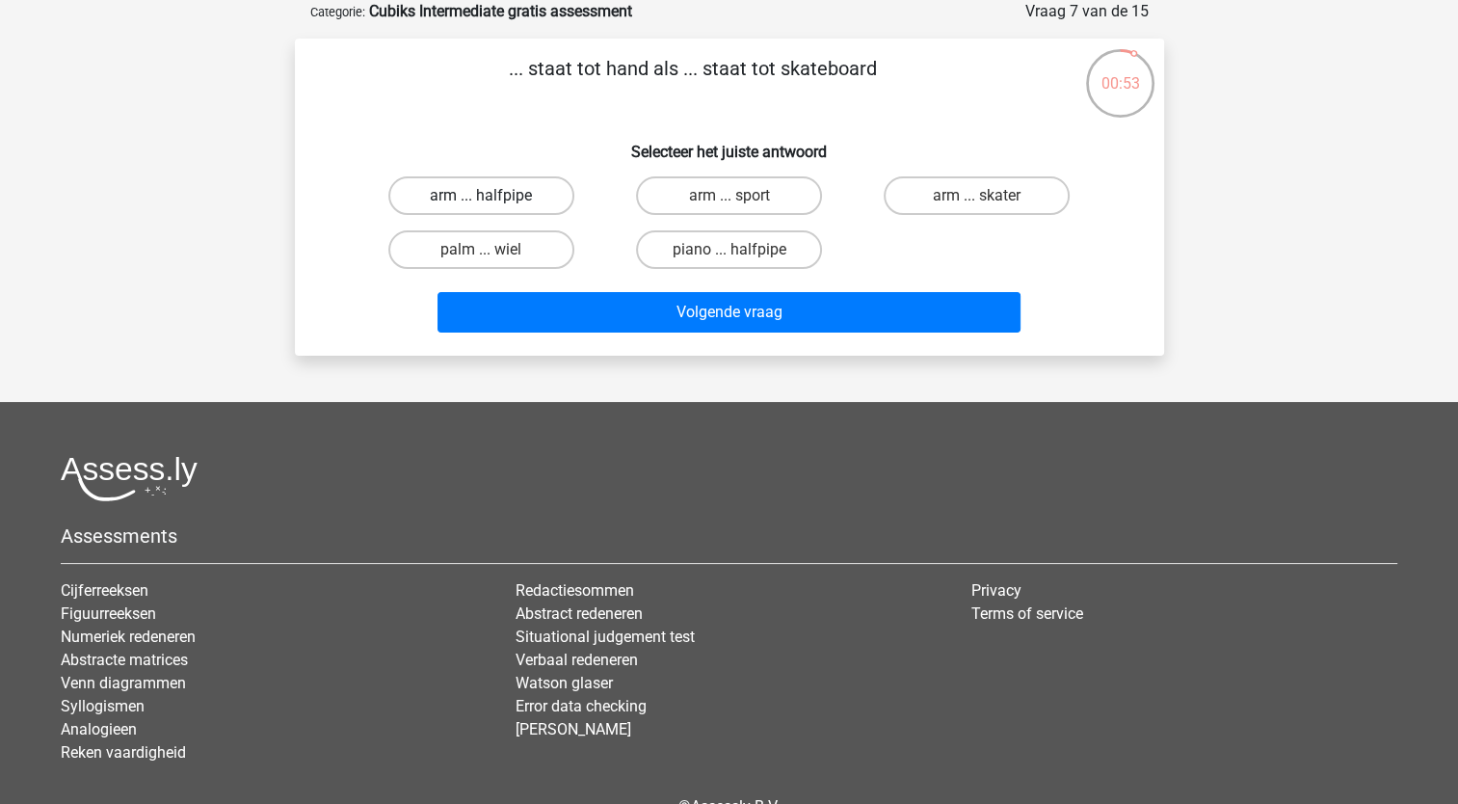
click at [493, 205] on input "arm ... halfpipe" at bounding box center [487, 202] width 13 height 13
radio input "true"
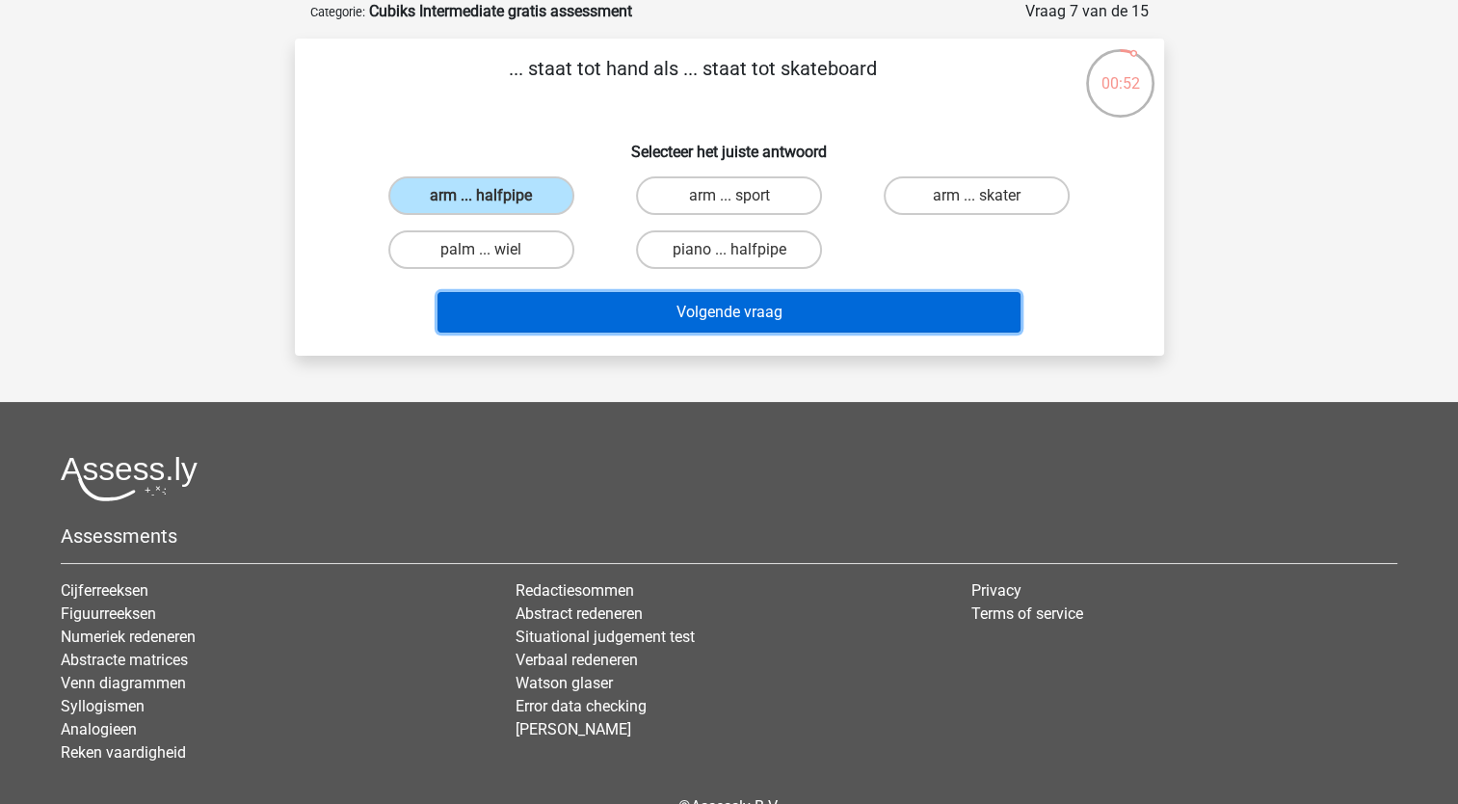
click at [644, 305] on button "Volgende vraag" at bounding box center [728, 312] width 583 height 40
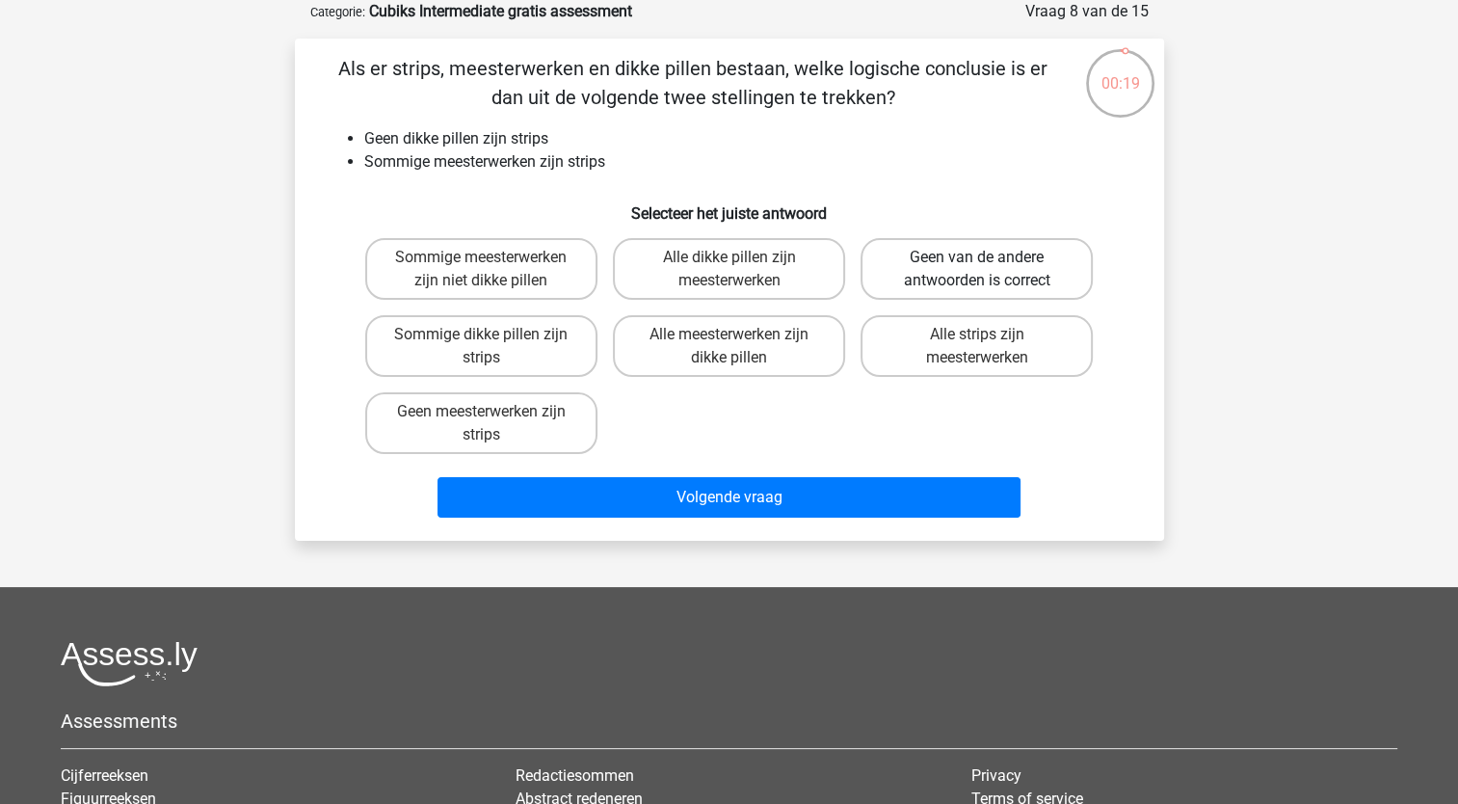
click at [935, 281] on label "Geen van de andere antwoorden is correct" at bounding box center [977, 269] width 232 height 62
click at [977, 270] on input "Geen van de andere antwoorden is correct" at bounding box center [983, 263] width 13 height 13
radio input "true"
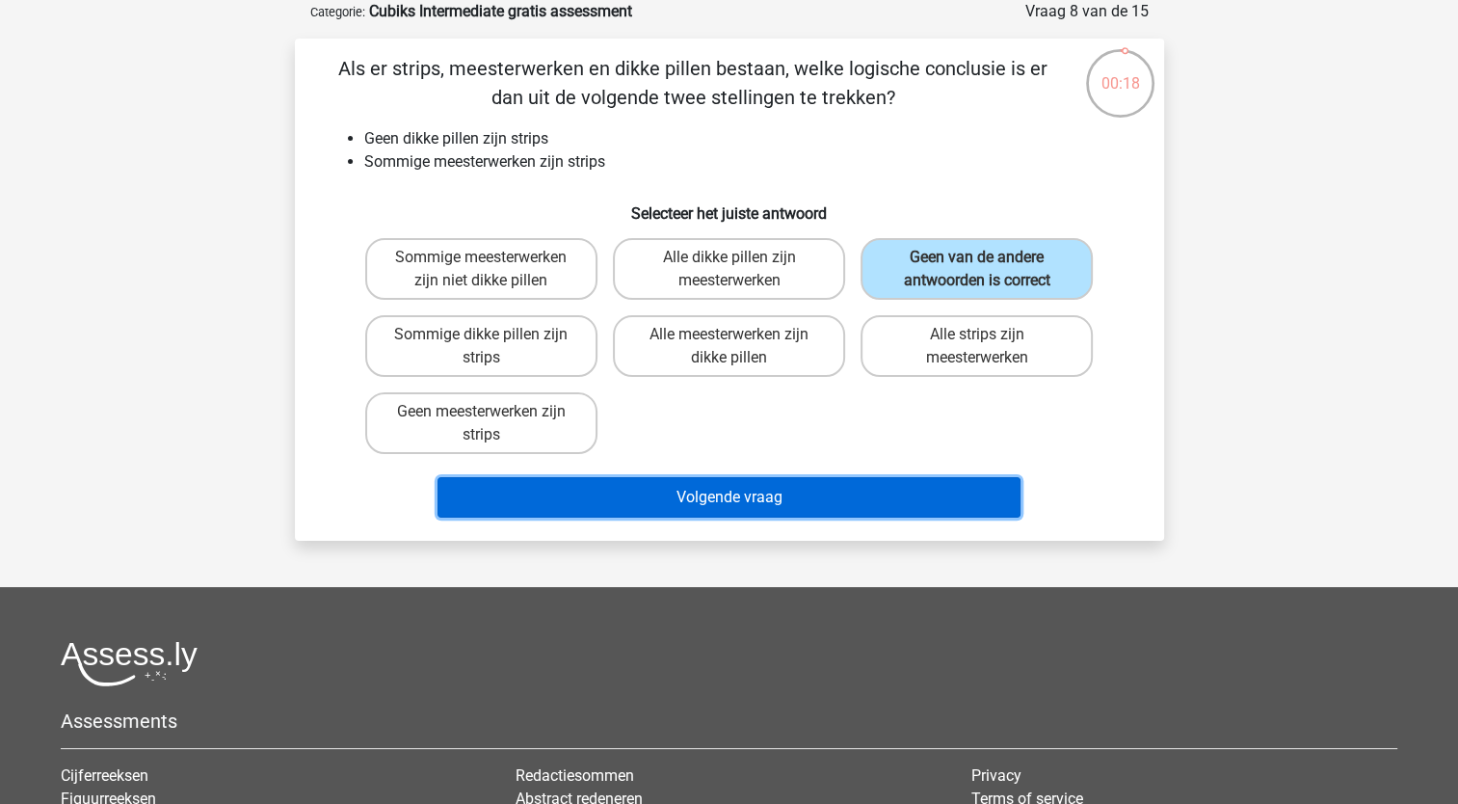
click at [808, 500] on button "Volgende vraag" at bounding box center [728, 497] width 583 height 40
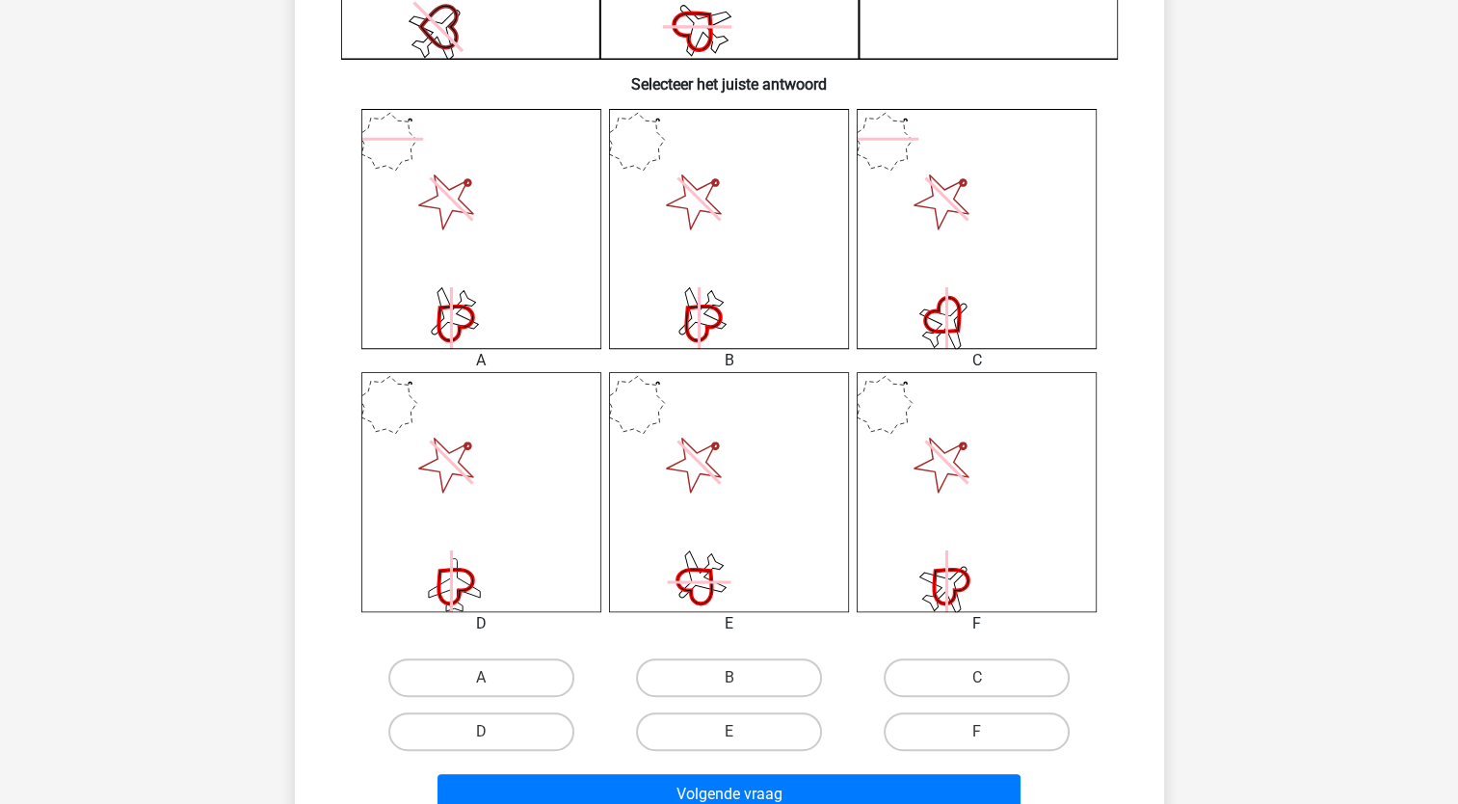
scroll to position [690, 0]
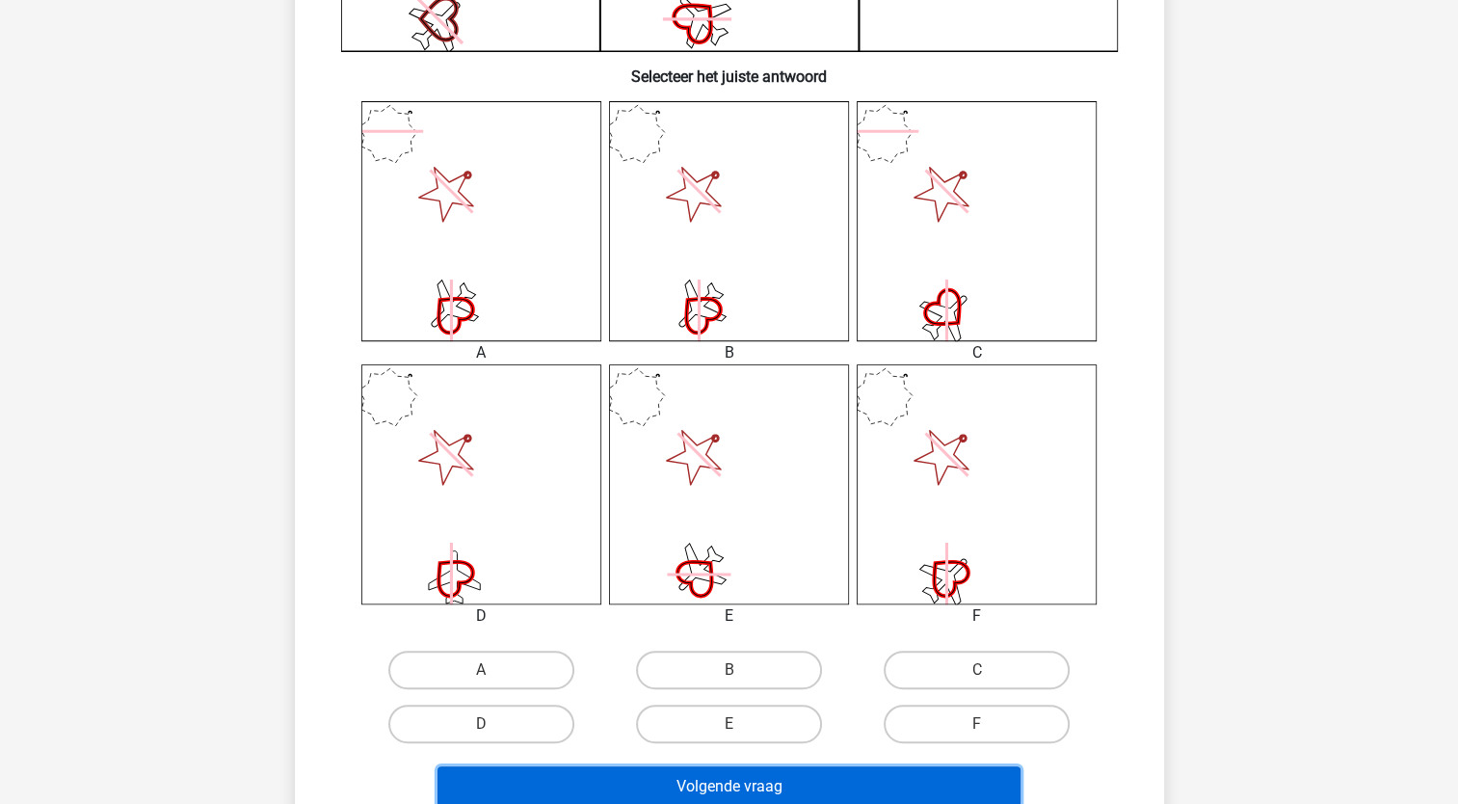
click at [740, 781] on button "Volgende vraag" at bounding box center [728, 786] width 583 height 40
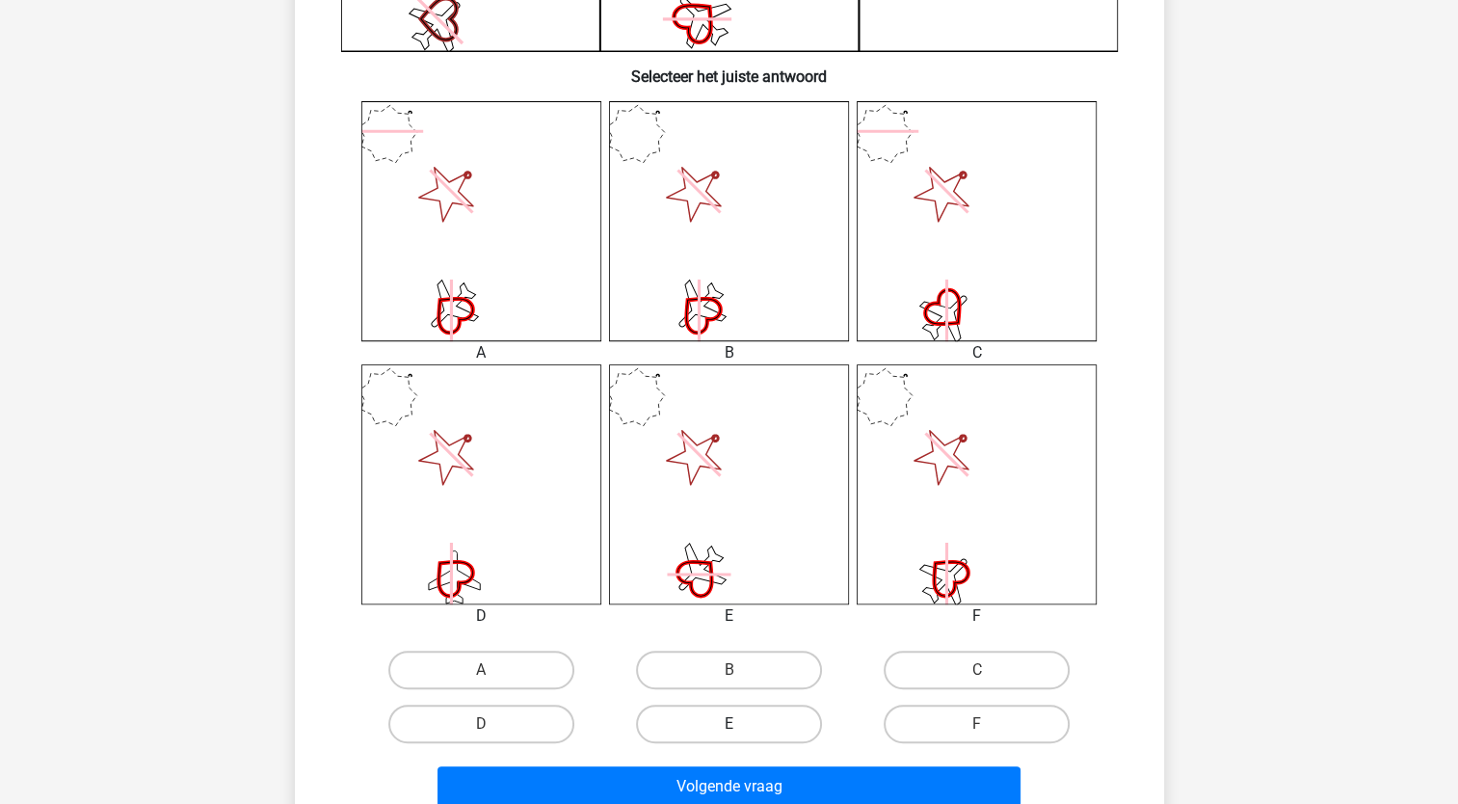
click at [783, 717] on label "E" at bounding box center [729, 723] width 186 height 39
click at [741, 724] on input "E" at bounding box center [735, 730] width 13 height 13
radio input "true"
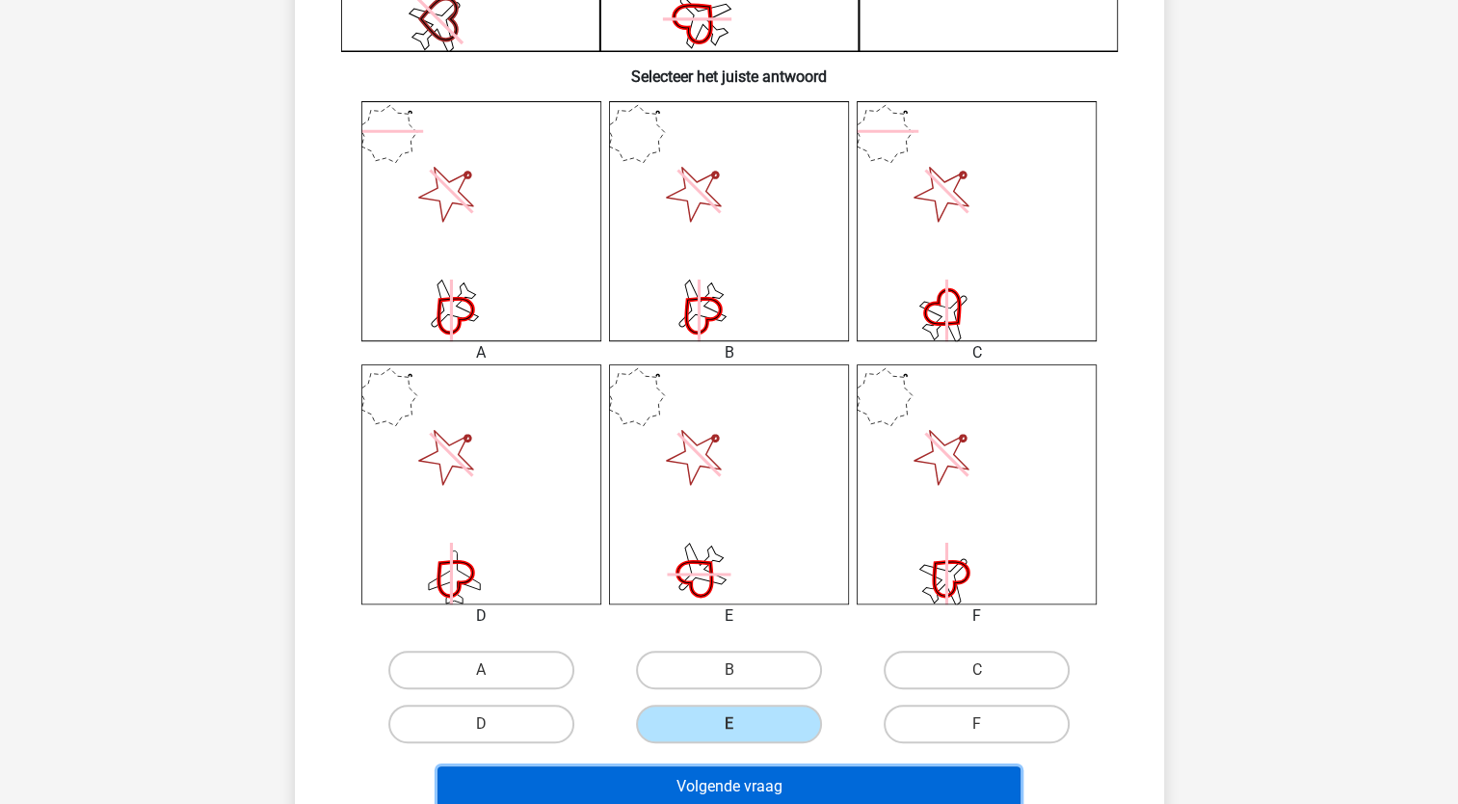
click at [778, 766] on button "Volgende vraag" at bounding box center [728, 786] width 583 height 40
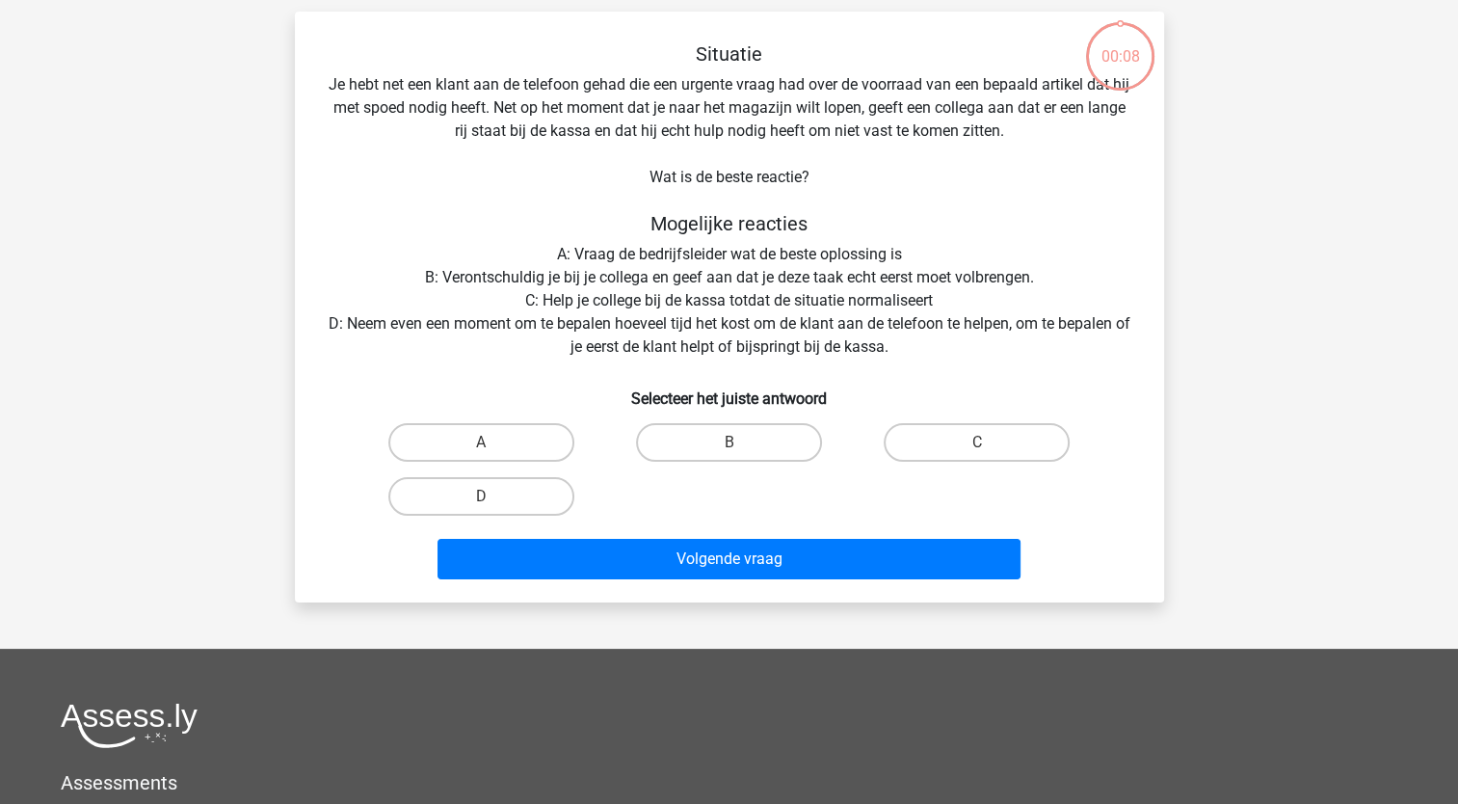
scroll to position [96, 0]
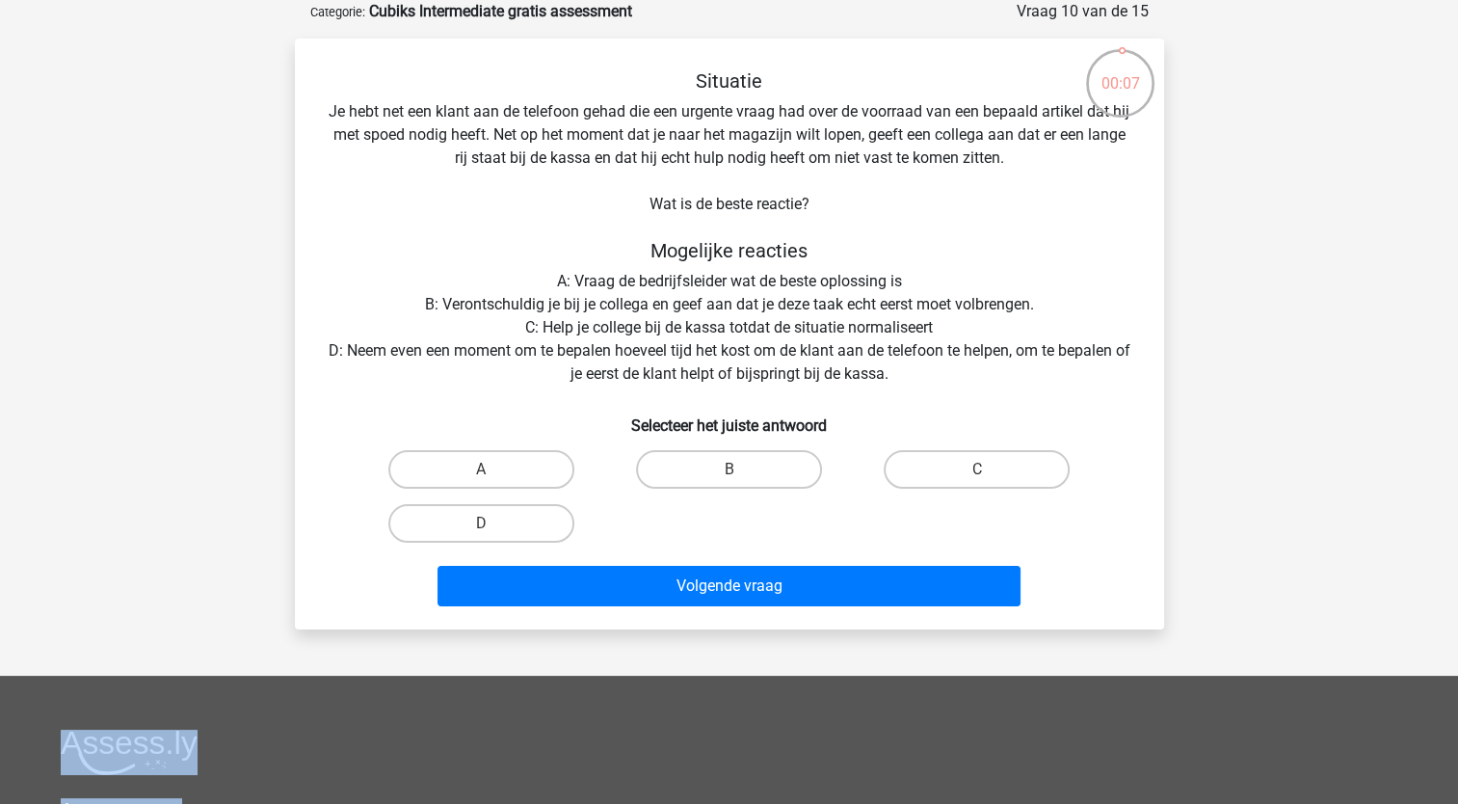
drag, startPoint x: 778, startPoint y: 766, endPoint x: 757, endPoint y: 553, distance: 213.9
click at [757, 553] on div "Registreer" at bounding box center [729, 544] width 1458 height 1281
drag, startPoint x: 757, startPoint y: 553, endPoint x: 620, endPoint y: 488, distance: 152.6
click at [620, 488] on div "B" at bounding box center [729, 469] width 248 height 54
click at [493, 526] on label "D" at bounding box center [481, 523] width 186 height 39
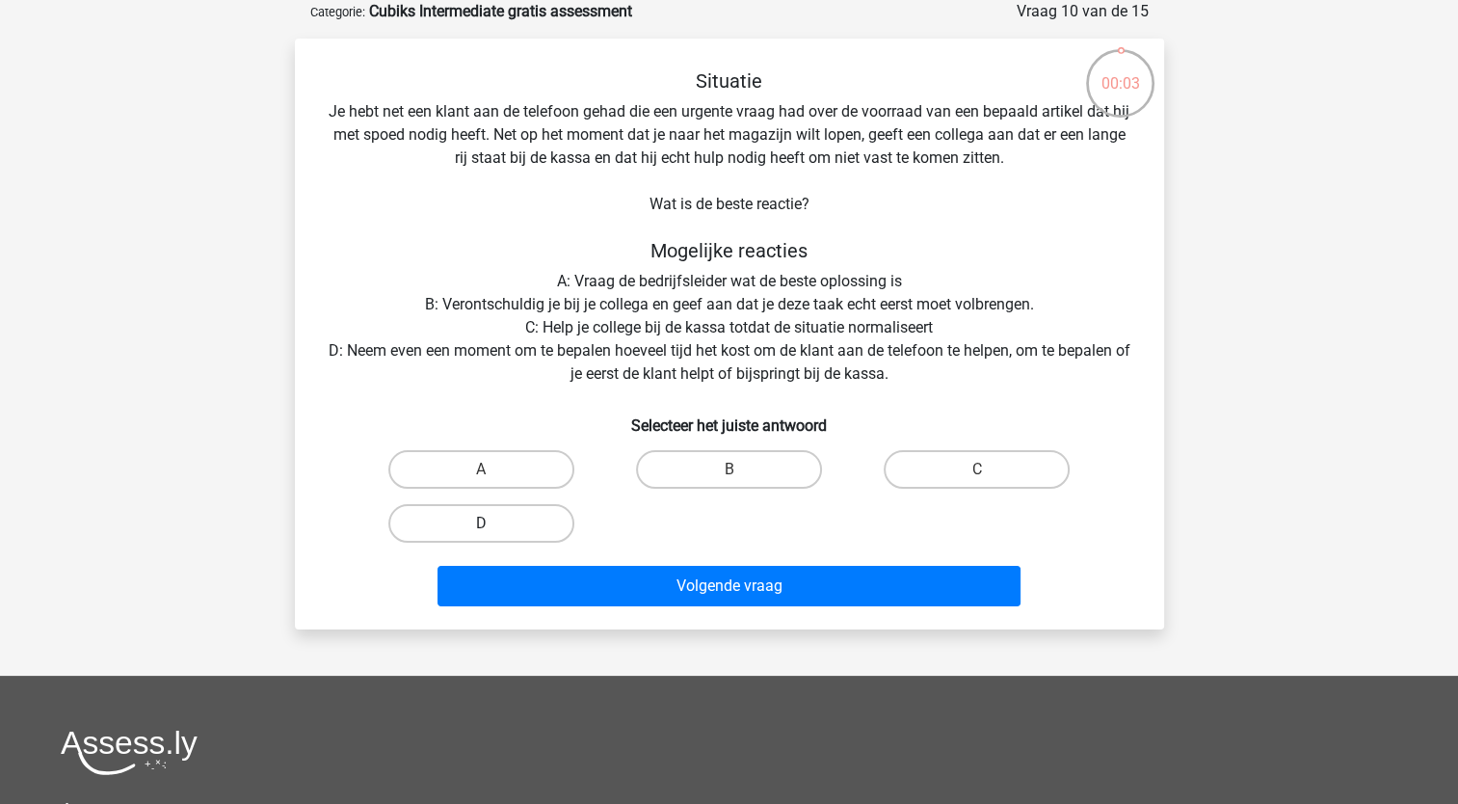
click at [493, 526] on input "D" at bounding box center [487, 529] width 13 height 13
radio input "true"
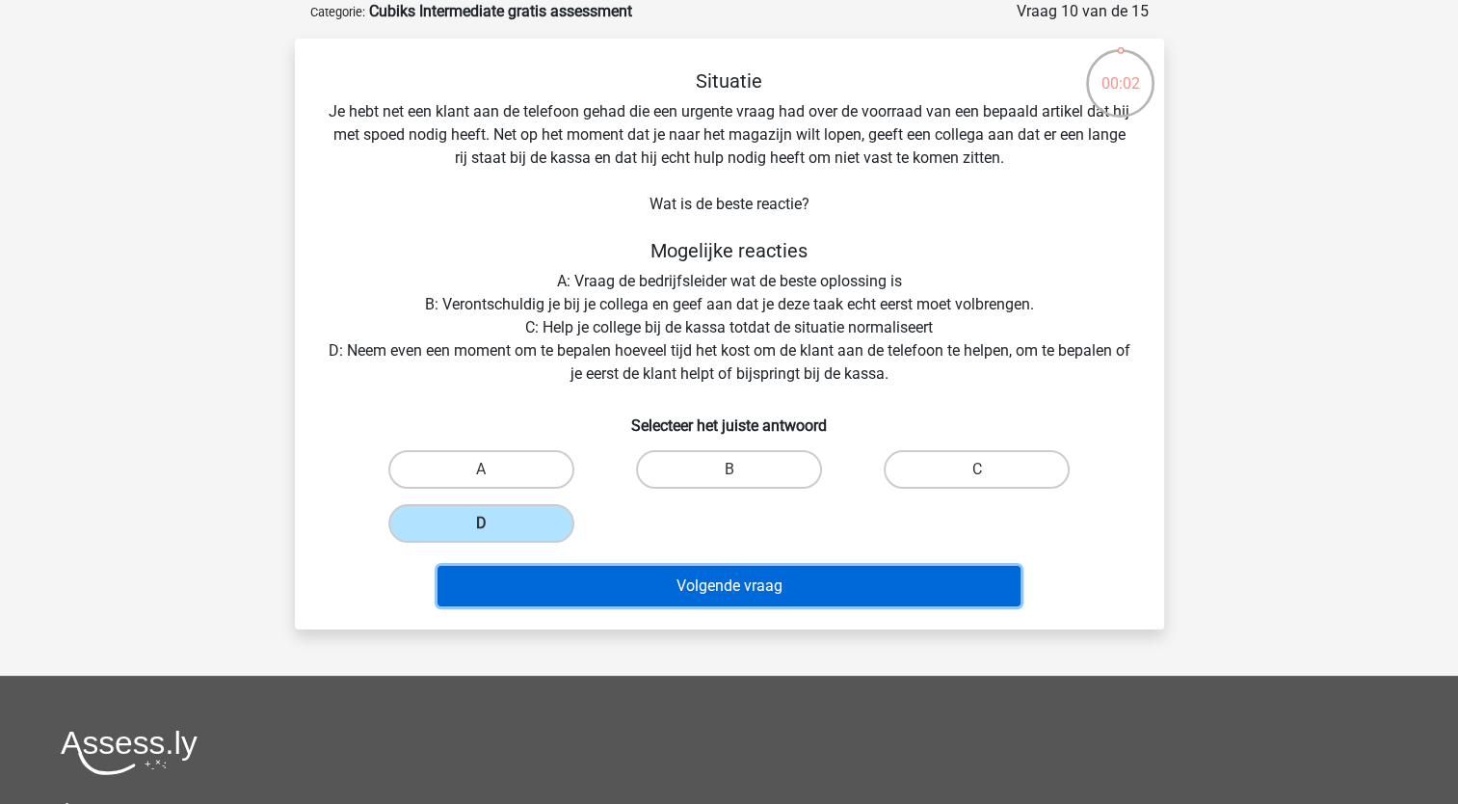
click at [577, 581] on button "Volgende vraag" at bounding box center [728, 586] width 583 height 40
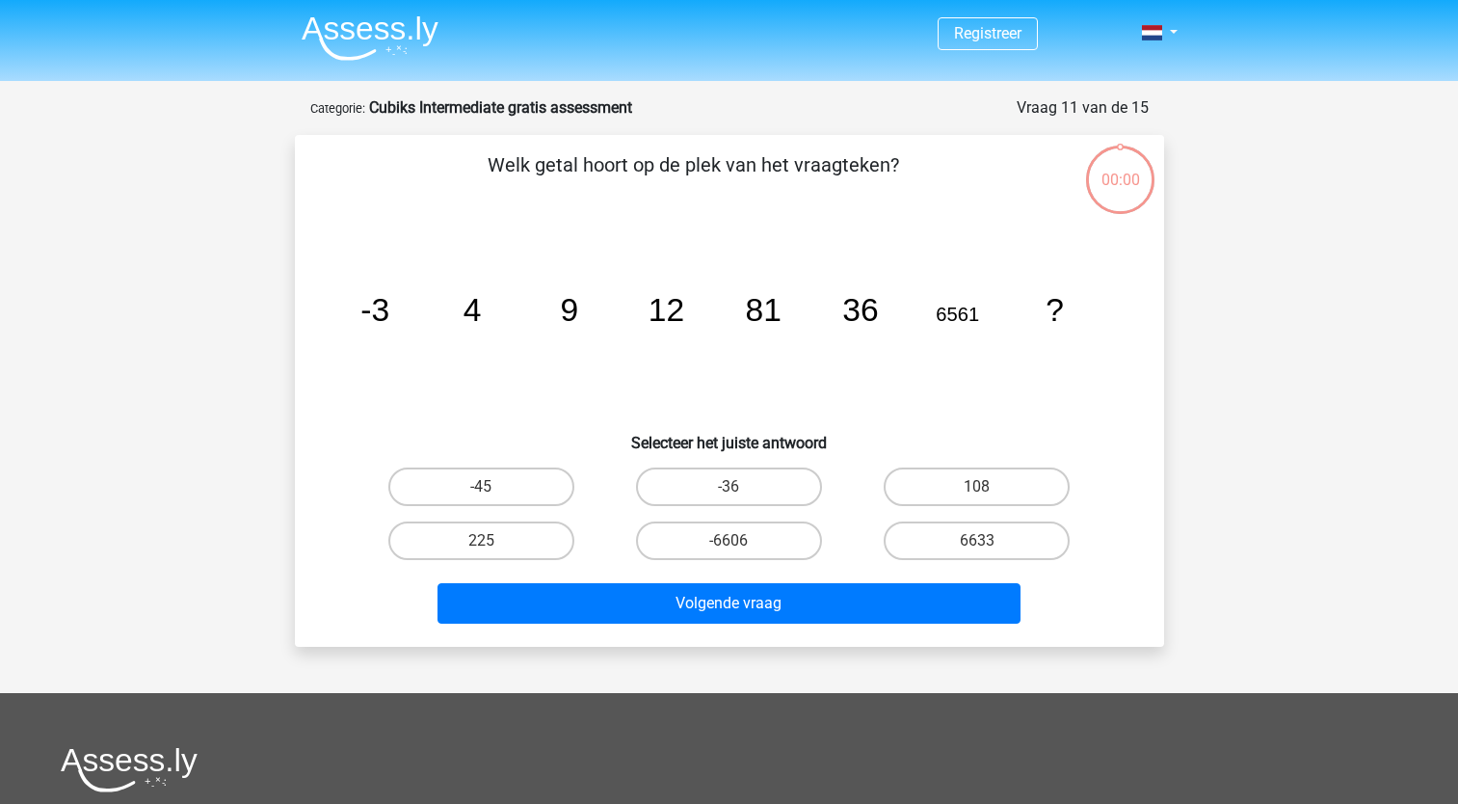
scroll to position [96, 0]
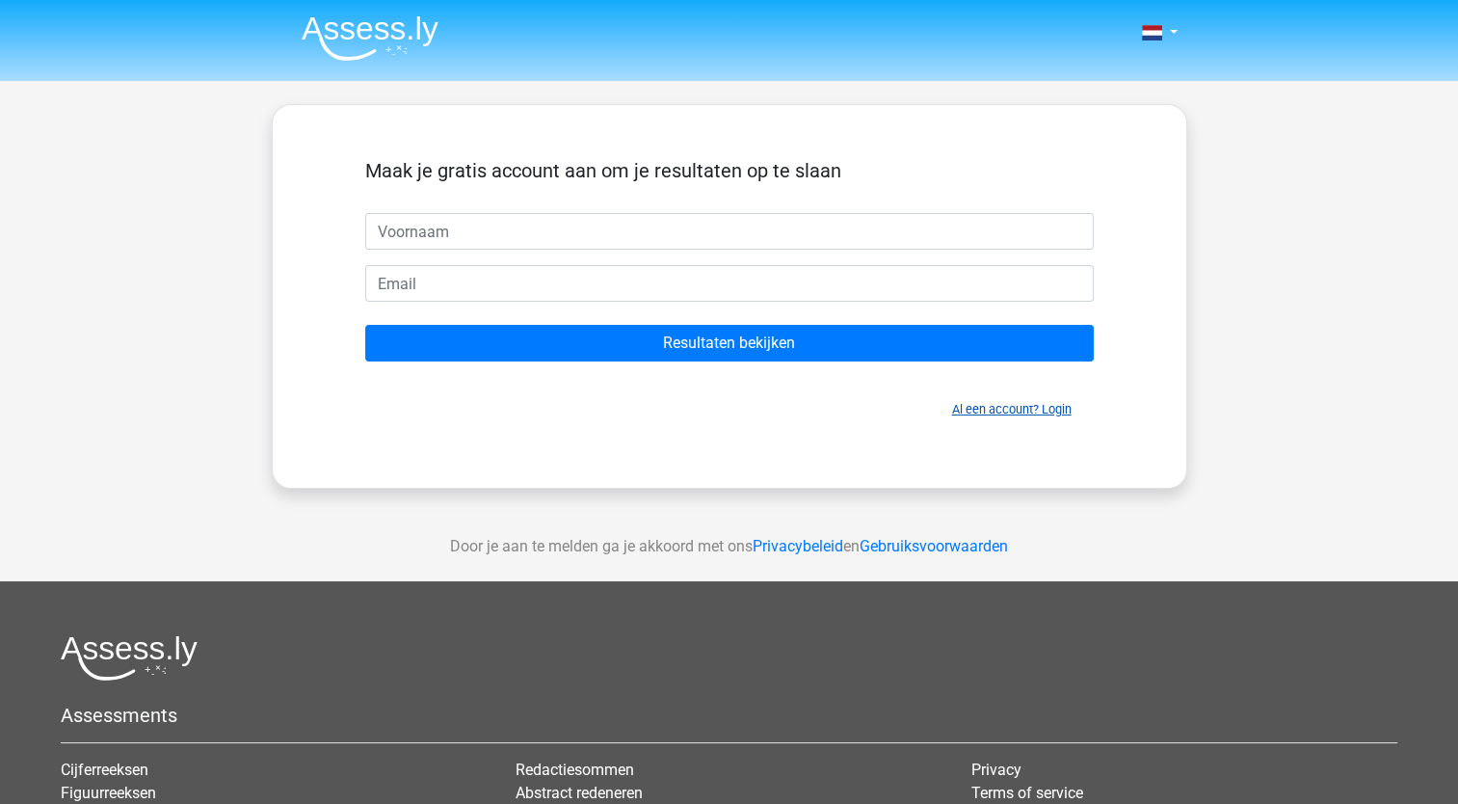
click at [1002, 403] on link "Al een account? Login" at bounding box center [1011, 409] width 119 height 14
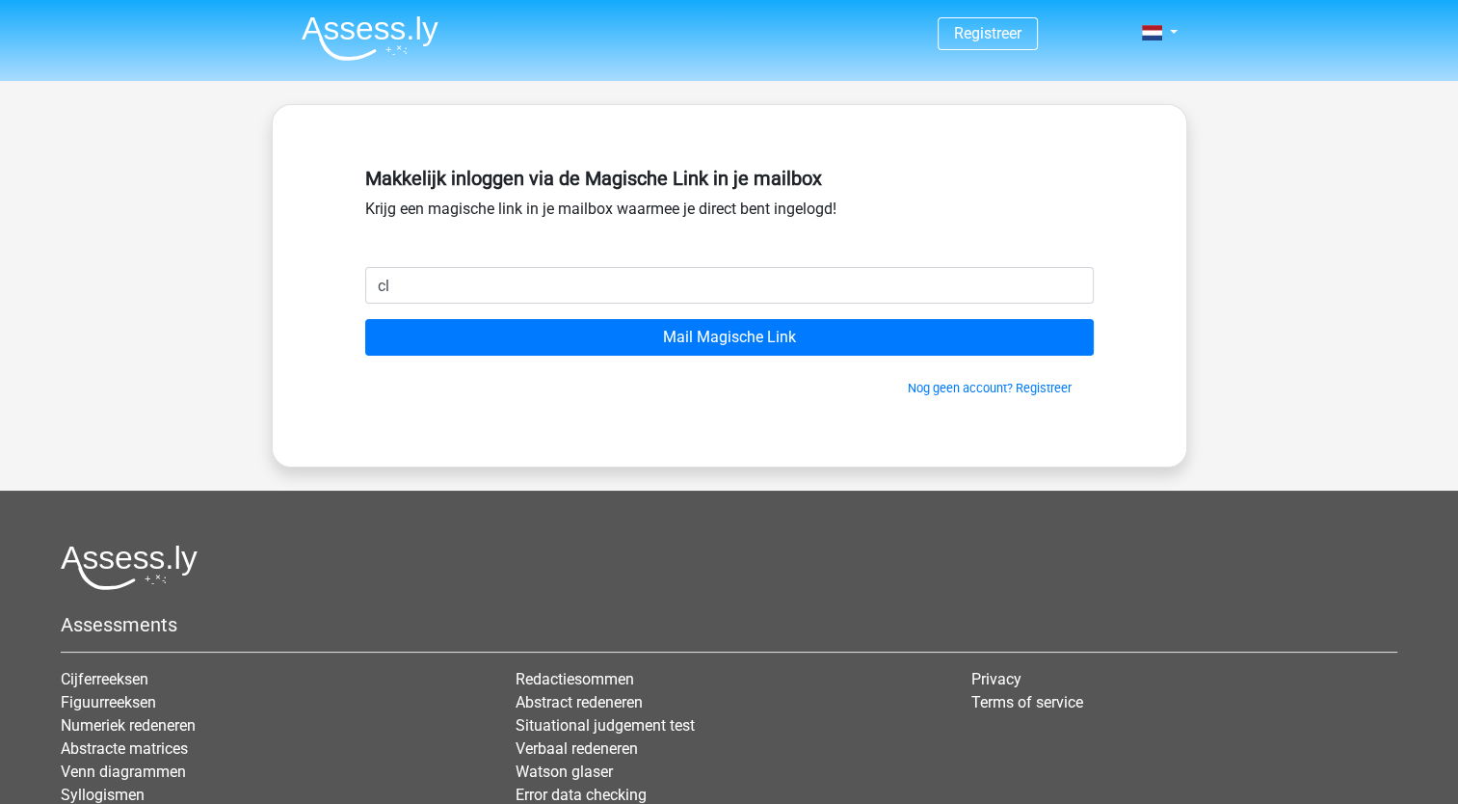
type input "[EMAIL_ADDRESS][DOMAIN_NAME]"
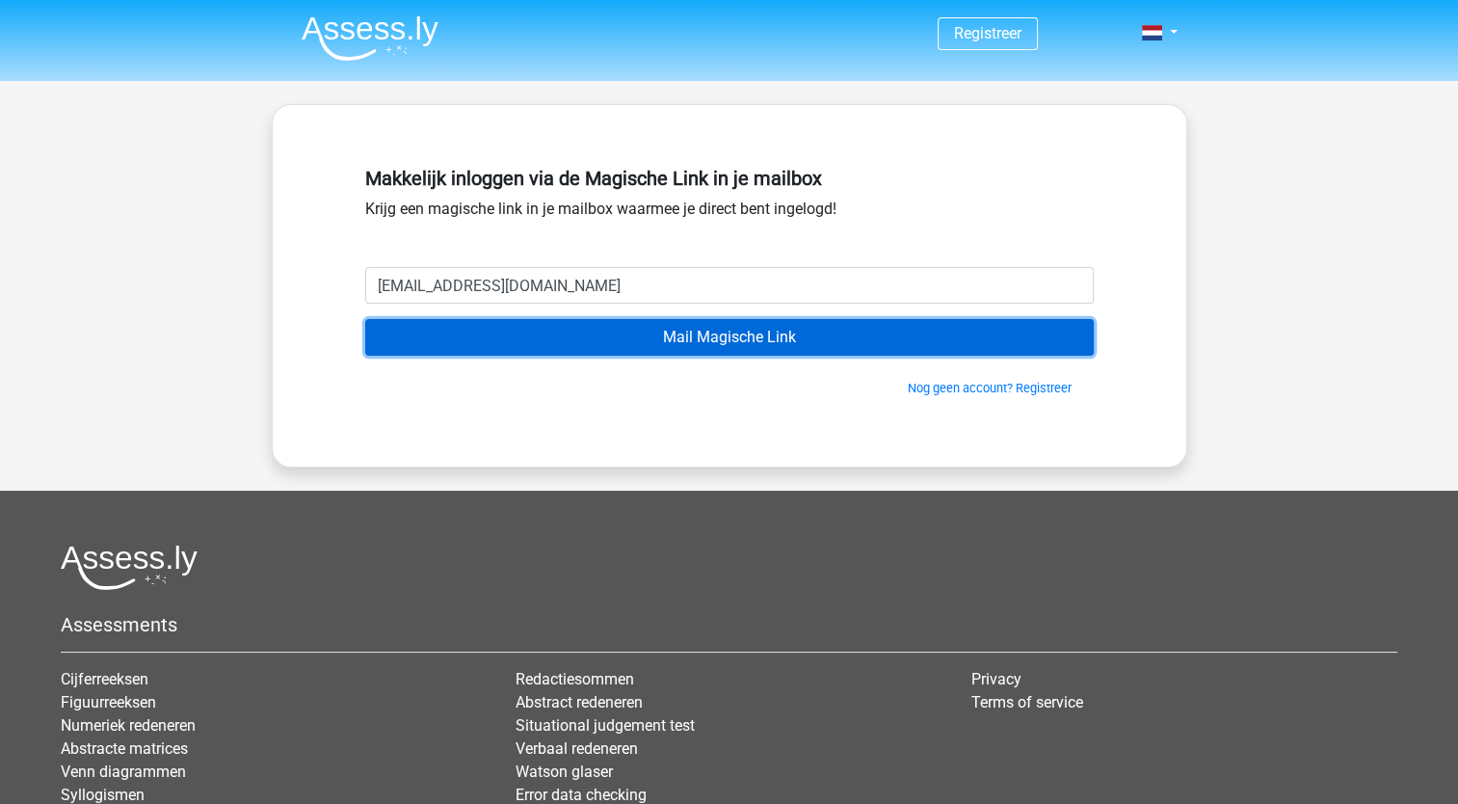
click at [732, 341] on input "Mail Magische Link" at bounding box center [729, 337] width 729 height 37
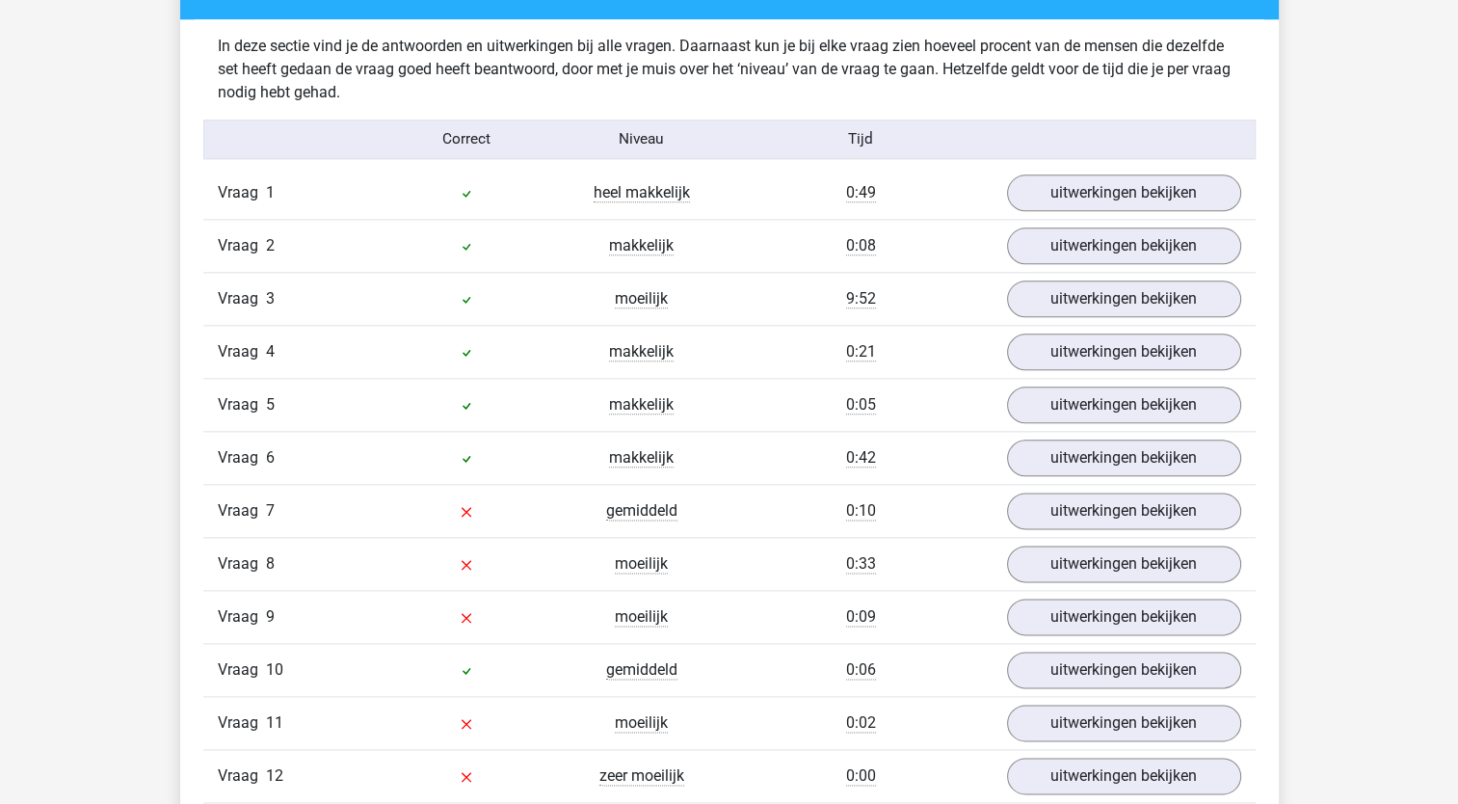
scroll to position [2266, 0]
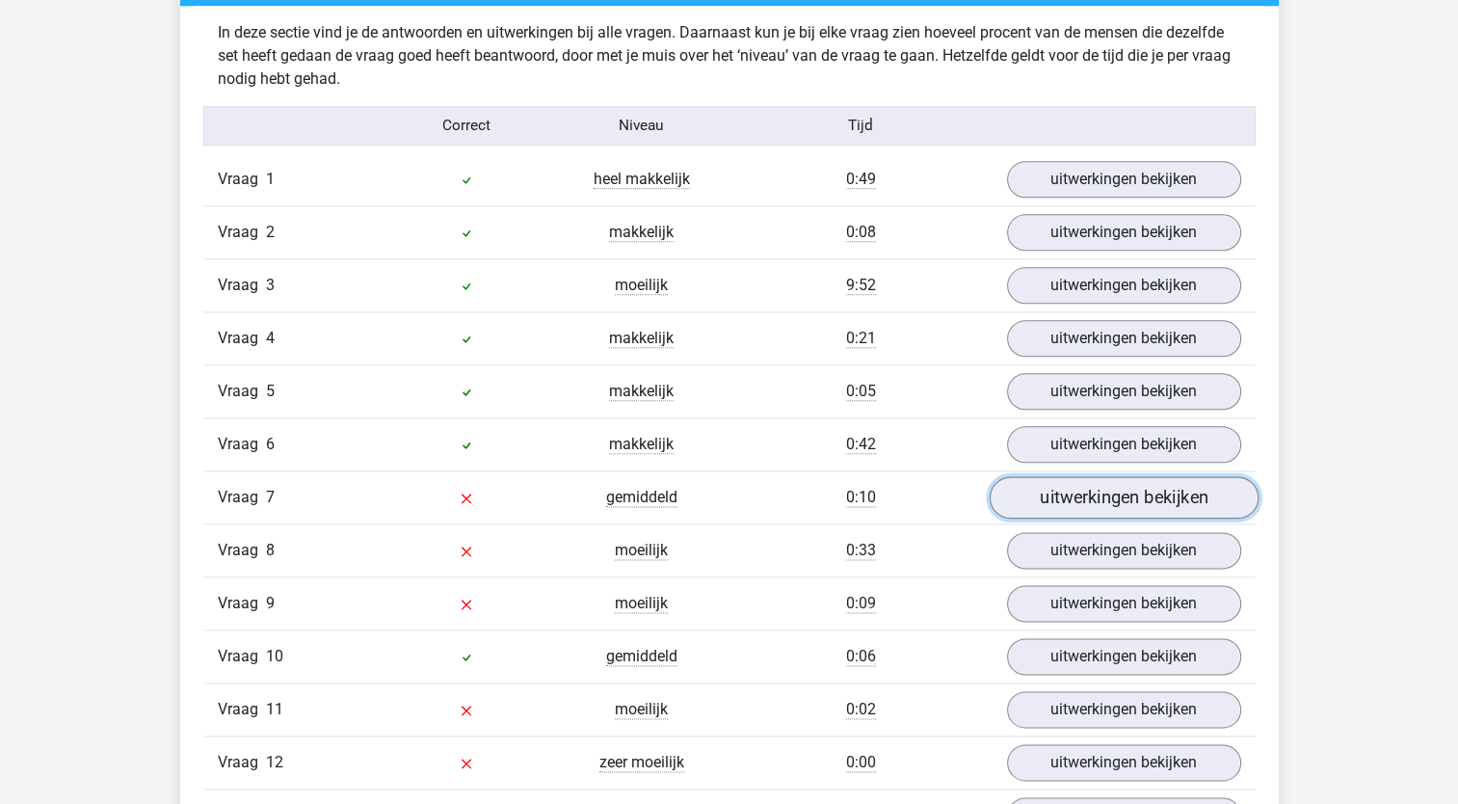
click at [1088, 485] on link "uitwerkingen bekijken" at bounding box center [1123, 497] width 269 height 42
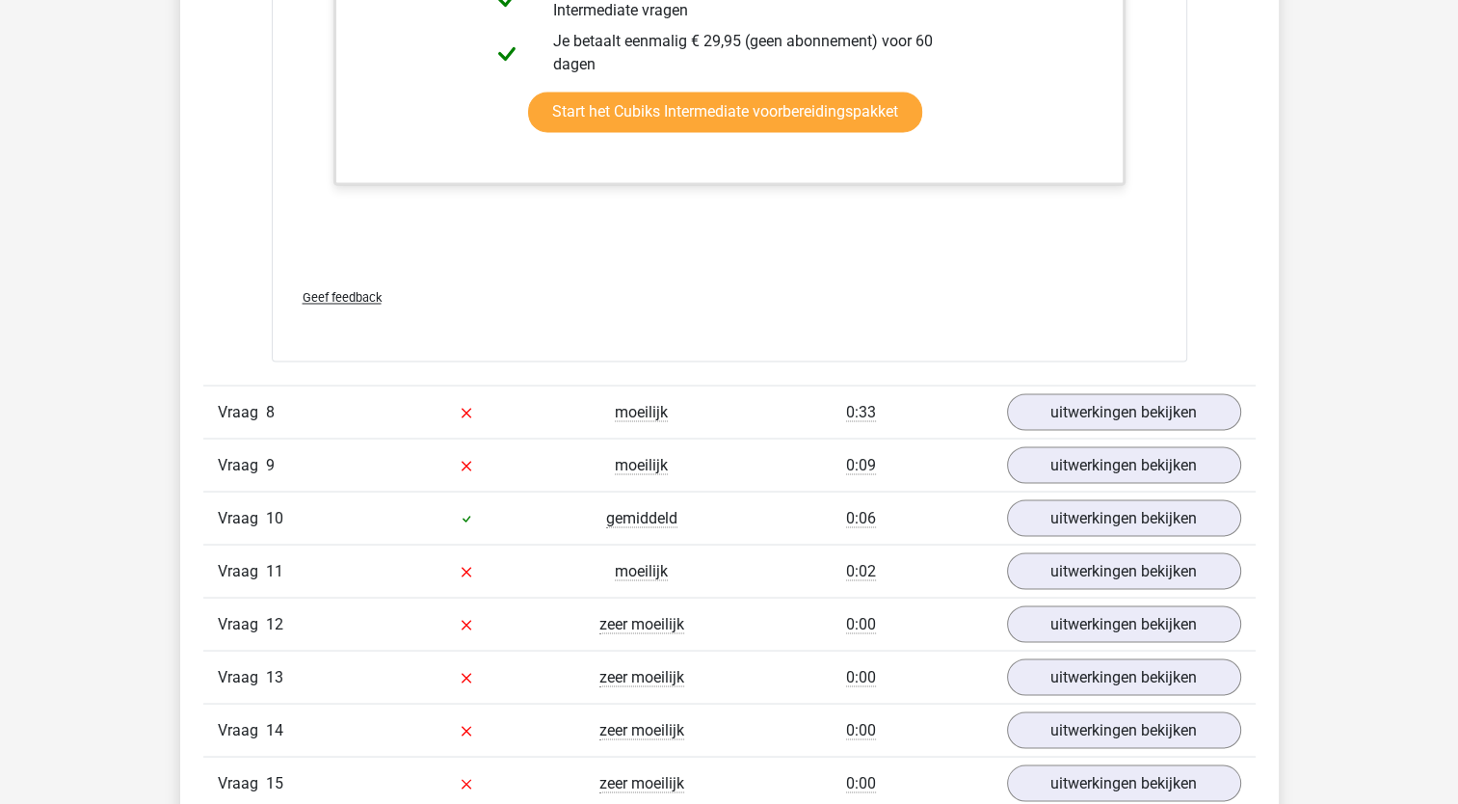
scroll to position [3388, 0]
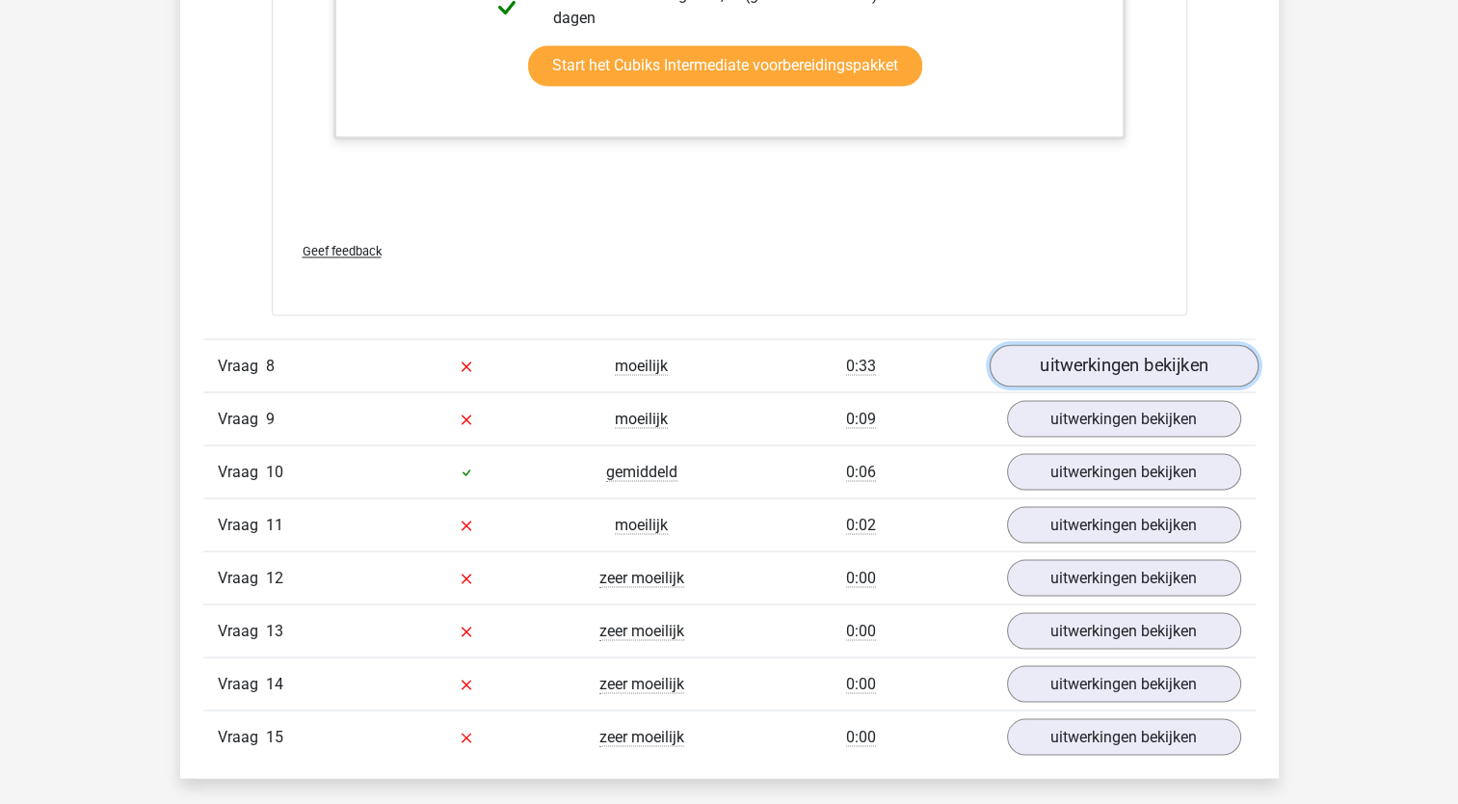
click at [1095, 360] on link "uitwerkingen bekijken" at bounding box center [1123, 365] width 269 height 42
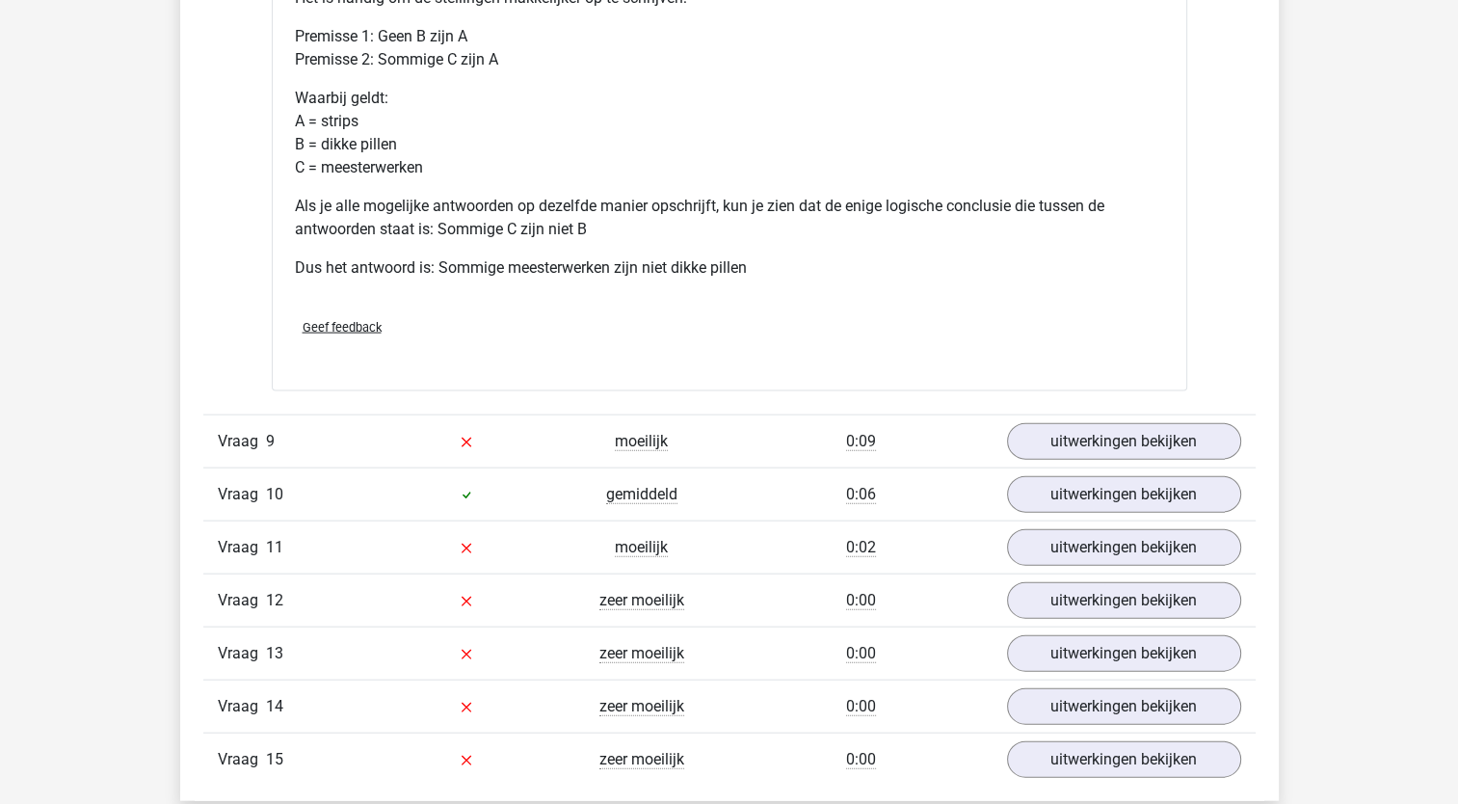
scroll to position [4157, 0]
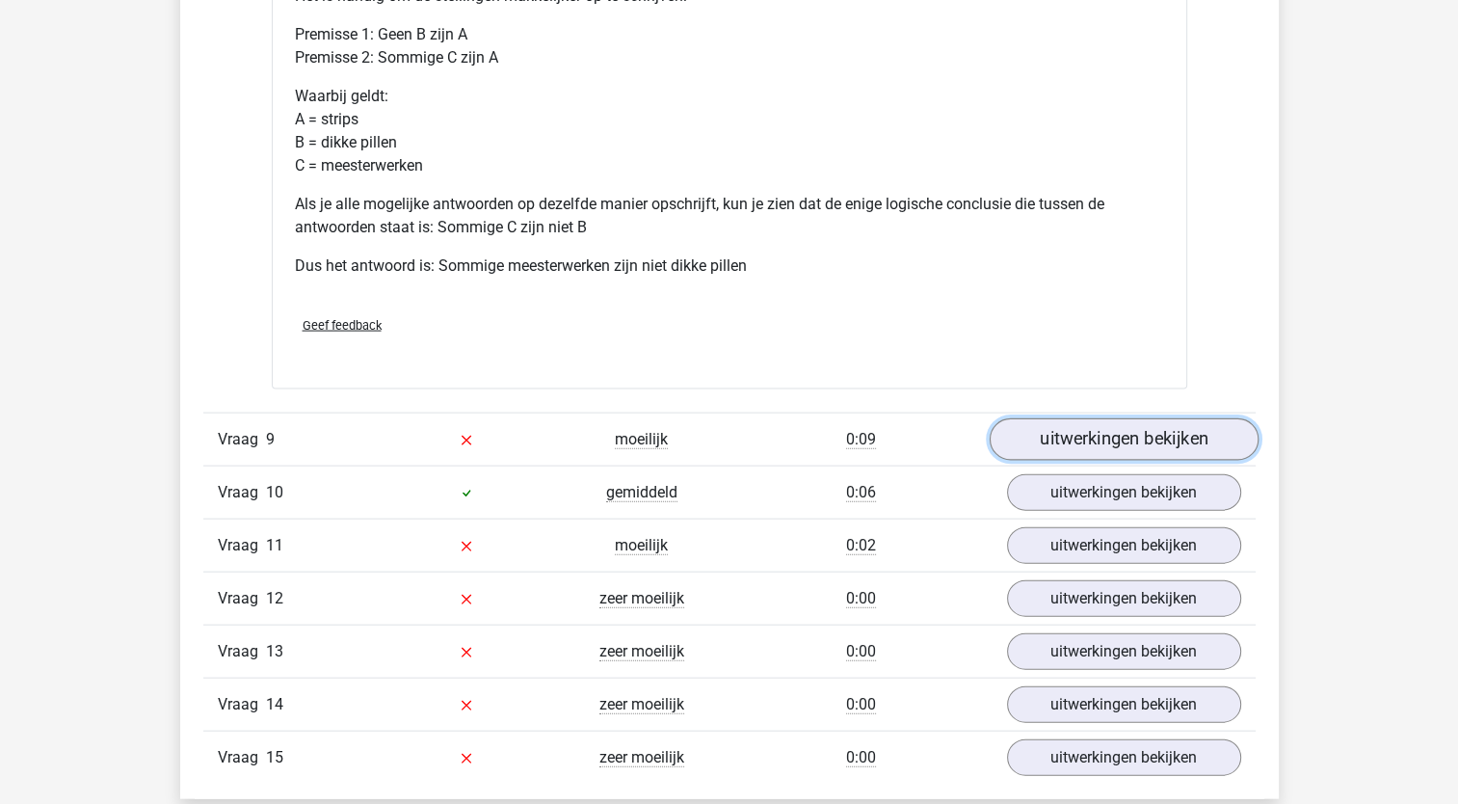
click at [1023, 445] on link "uitwerkingen bekijken" at bounding box center [1123, 440] width 269 height 42
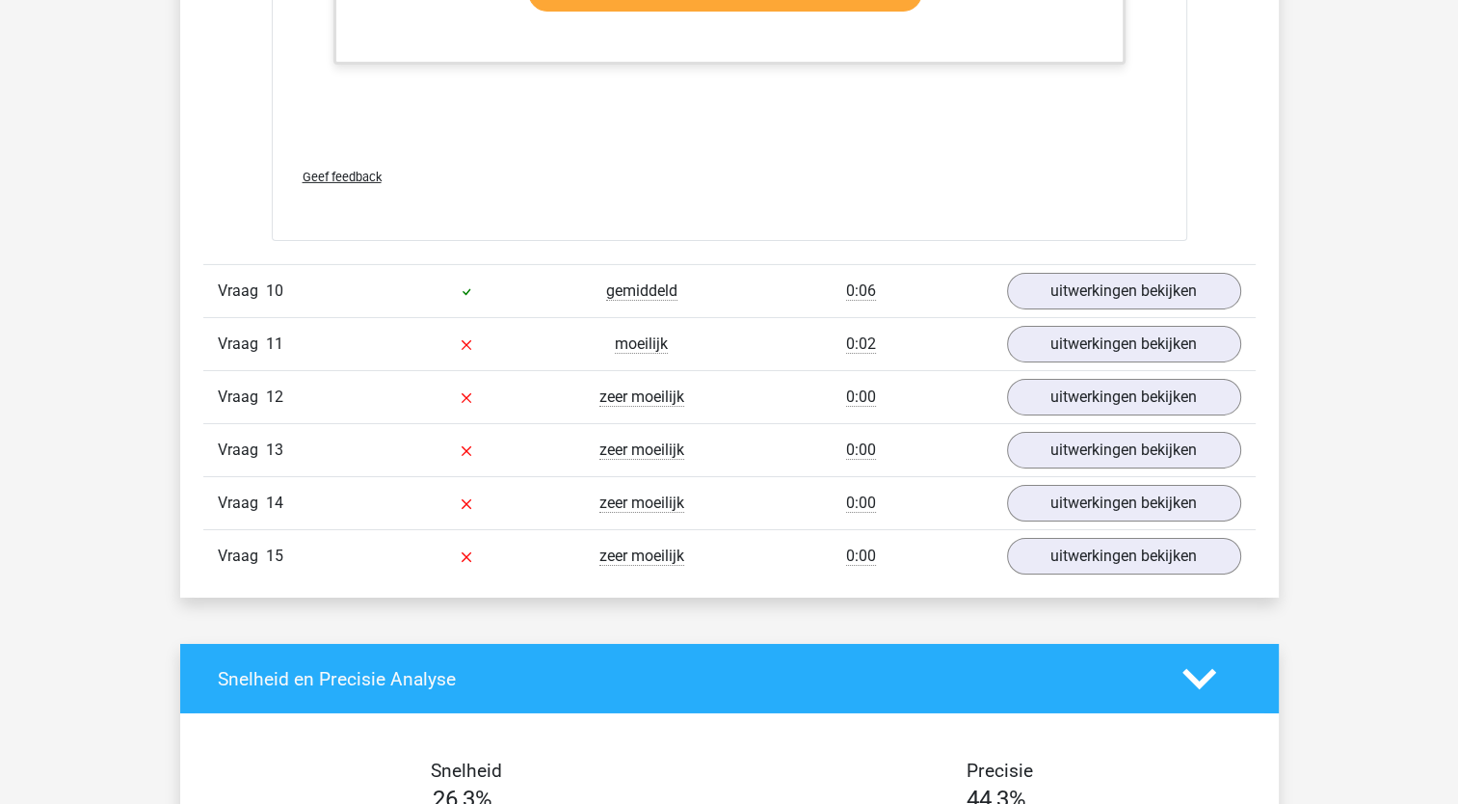
scroll to position [6371, 0]
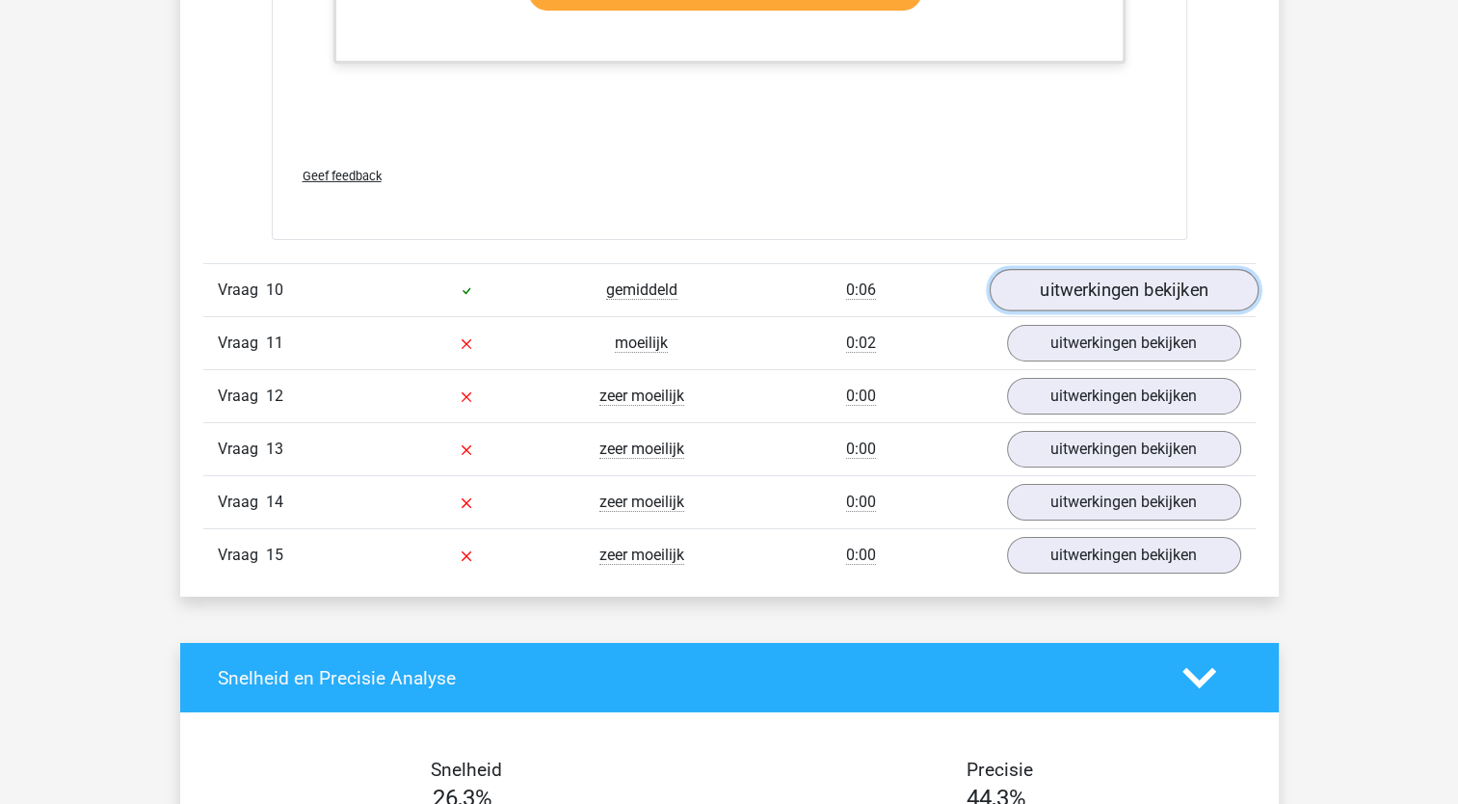
click at [1126, 305] on link "uitwerkingen bekijken" at bounding box center [1123, 290] width 269 height 42
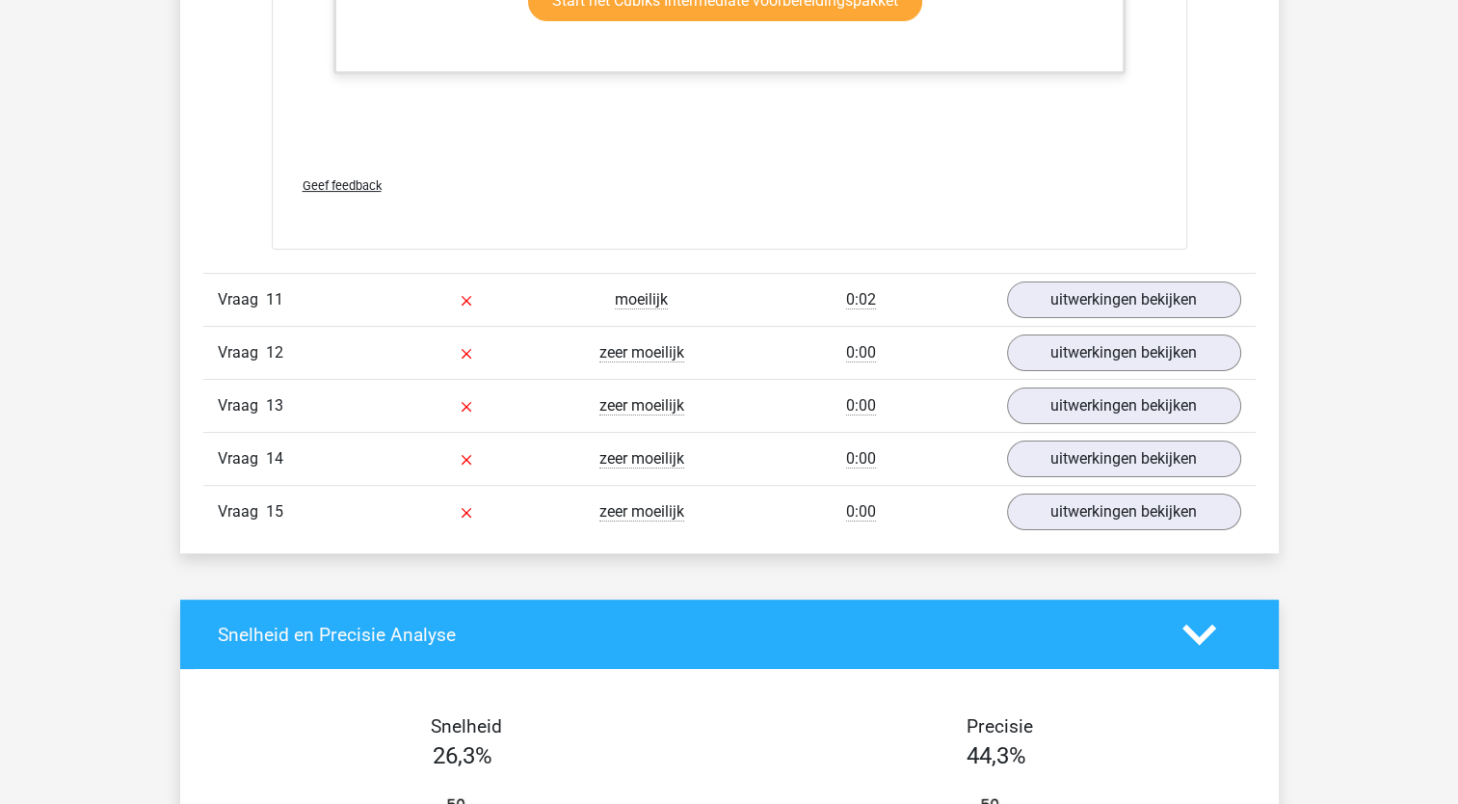
scroll to position [7620, 0]
click at [1102, 320] on link "uitwerkingen bekijken" at bounding box center [1123, 300] width 269 height 42
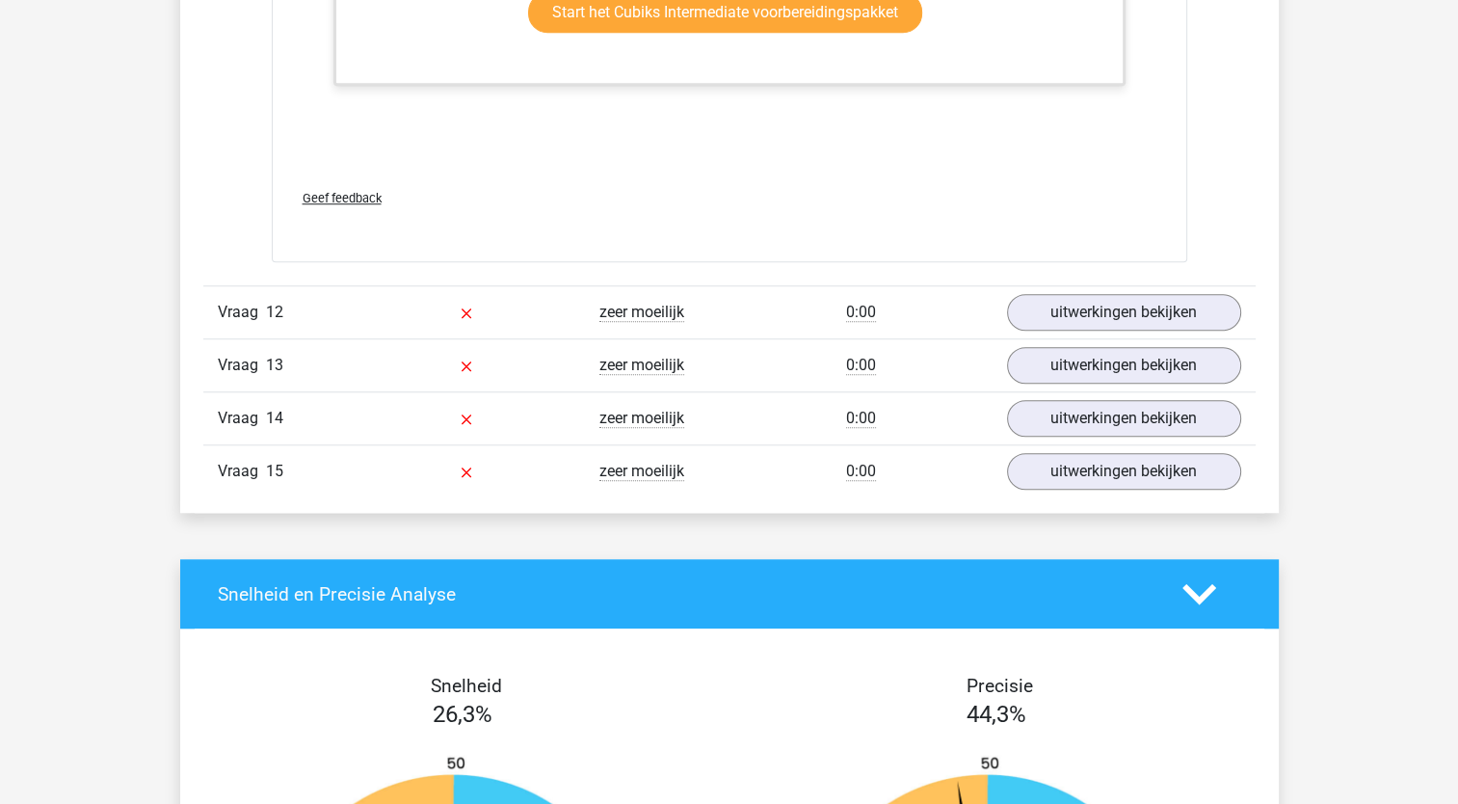
scroll to position [8836, 0]
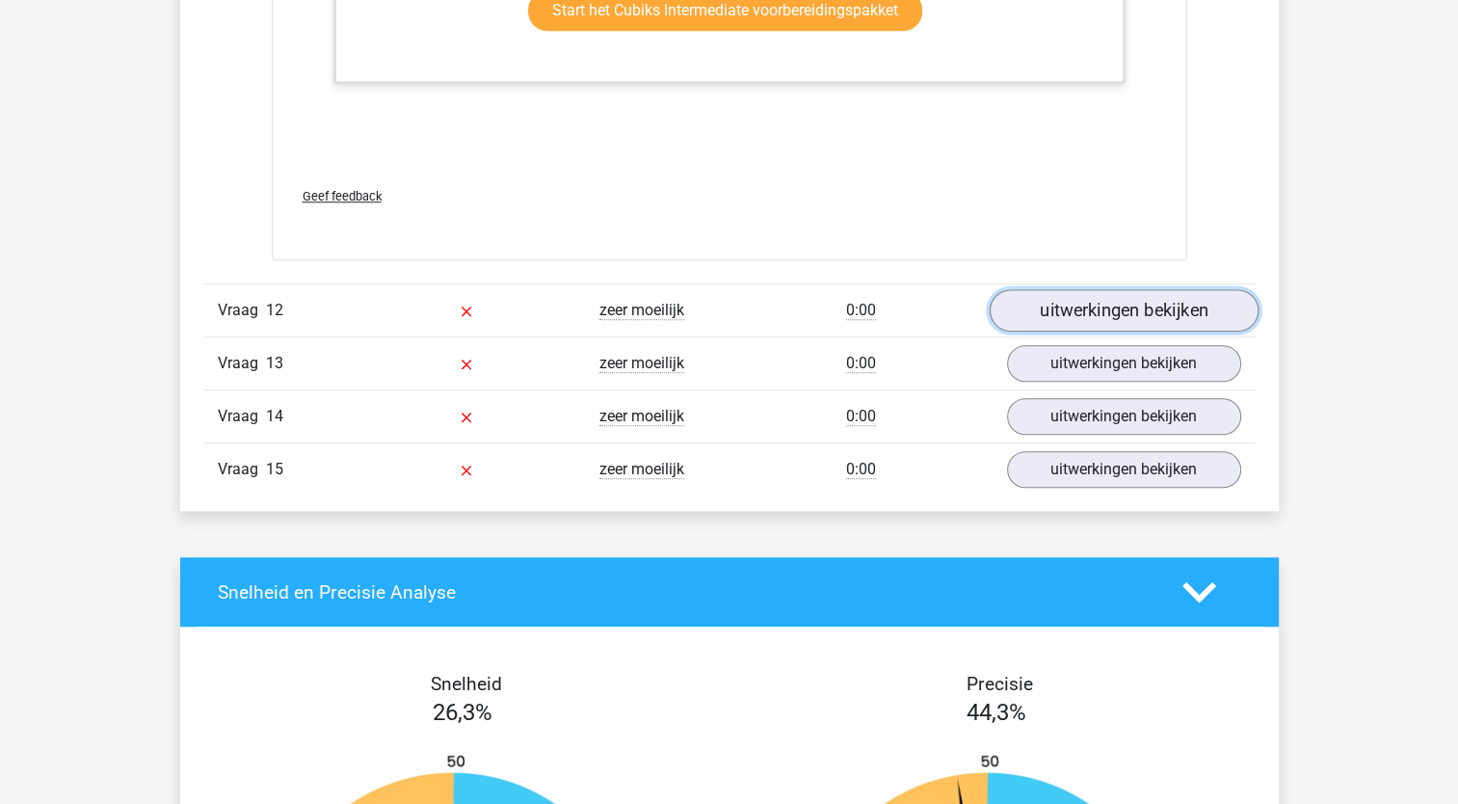
click at [1100, 321] on link "uitwerkingen bekijken" at bounding box center [1123, 310] width 269 height 42
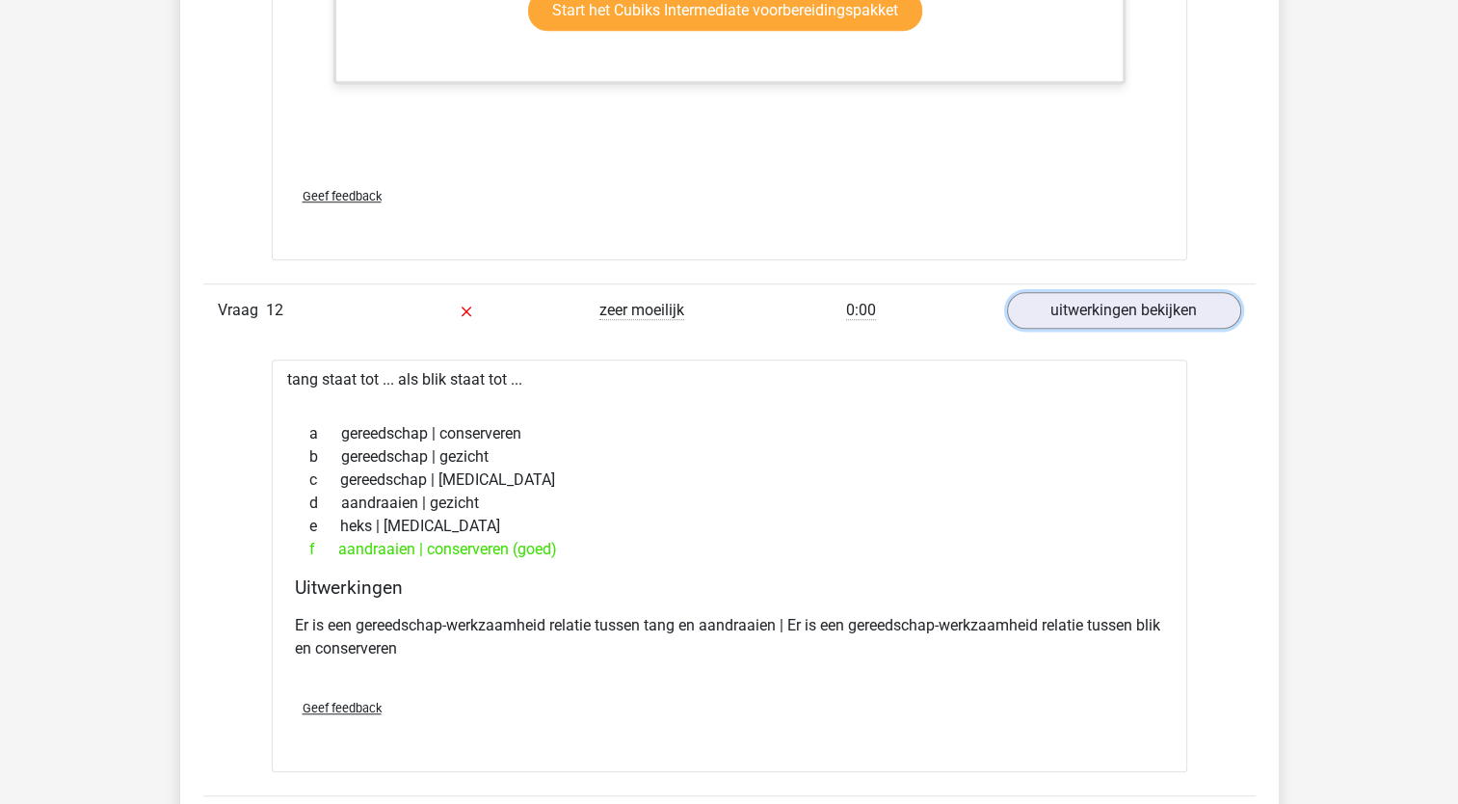
scroll to position [9103, 0]
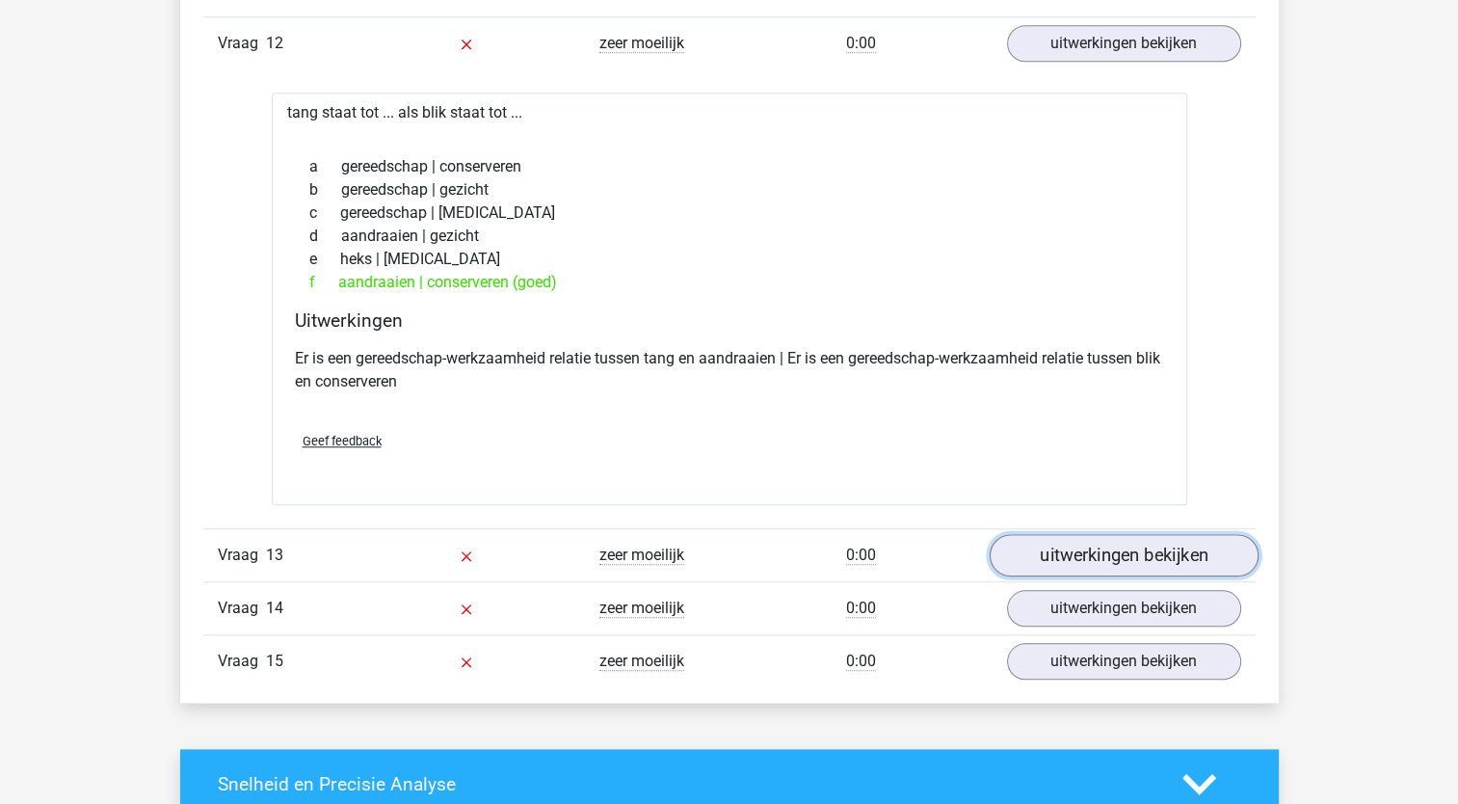
click at [1110, 574] on link "uitwerkingen bekijken" at bounding box center [1123, 556] width 269 height 42
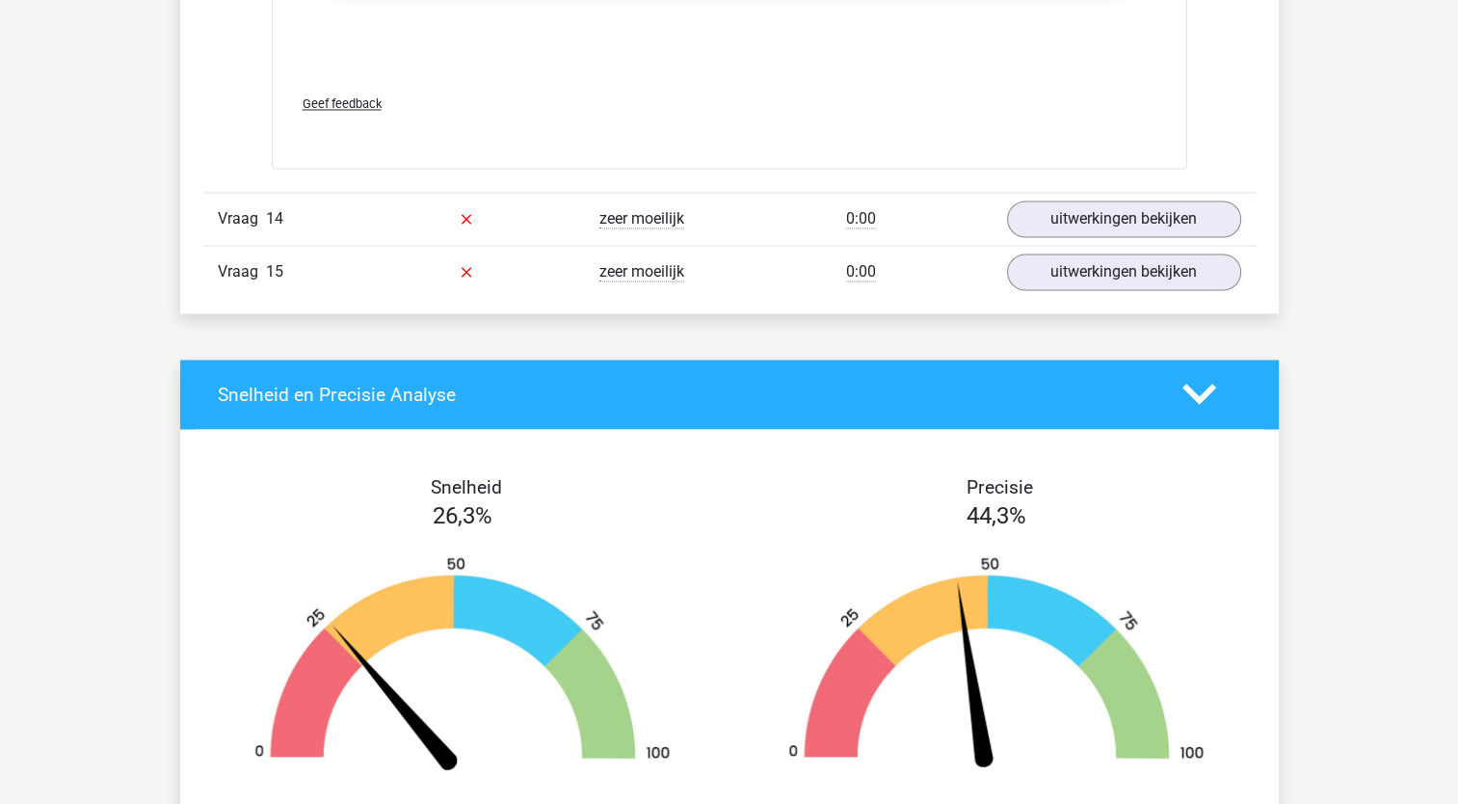
scroll to position [10617, 0]
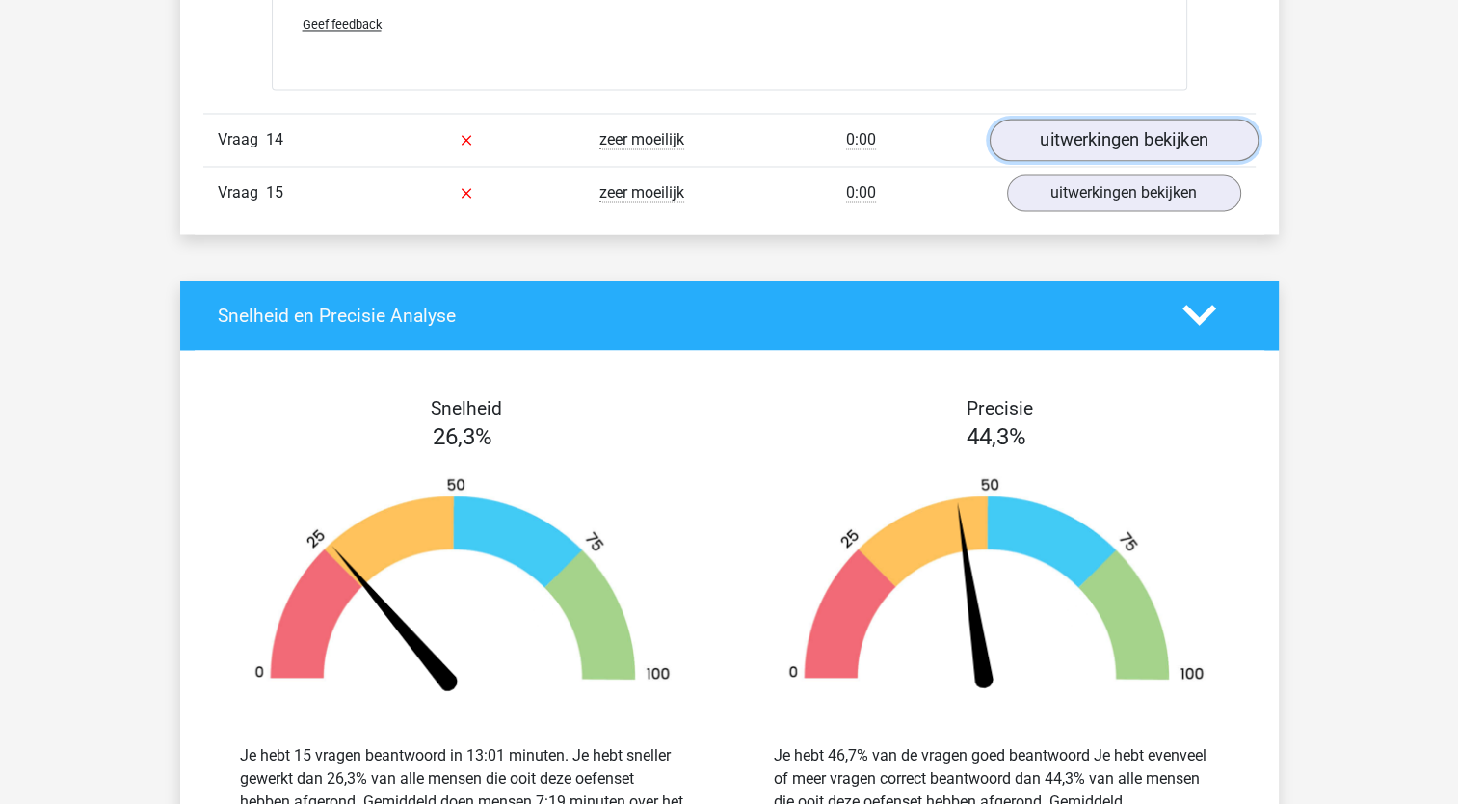
click at [1107, 161] on link "uitwerkingen bekijken" at bounding box center [1123, 140] width 269 height 42
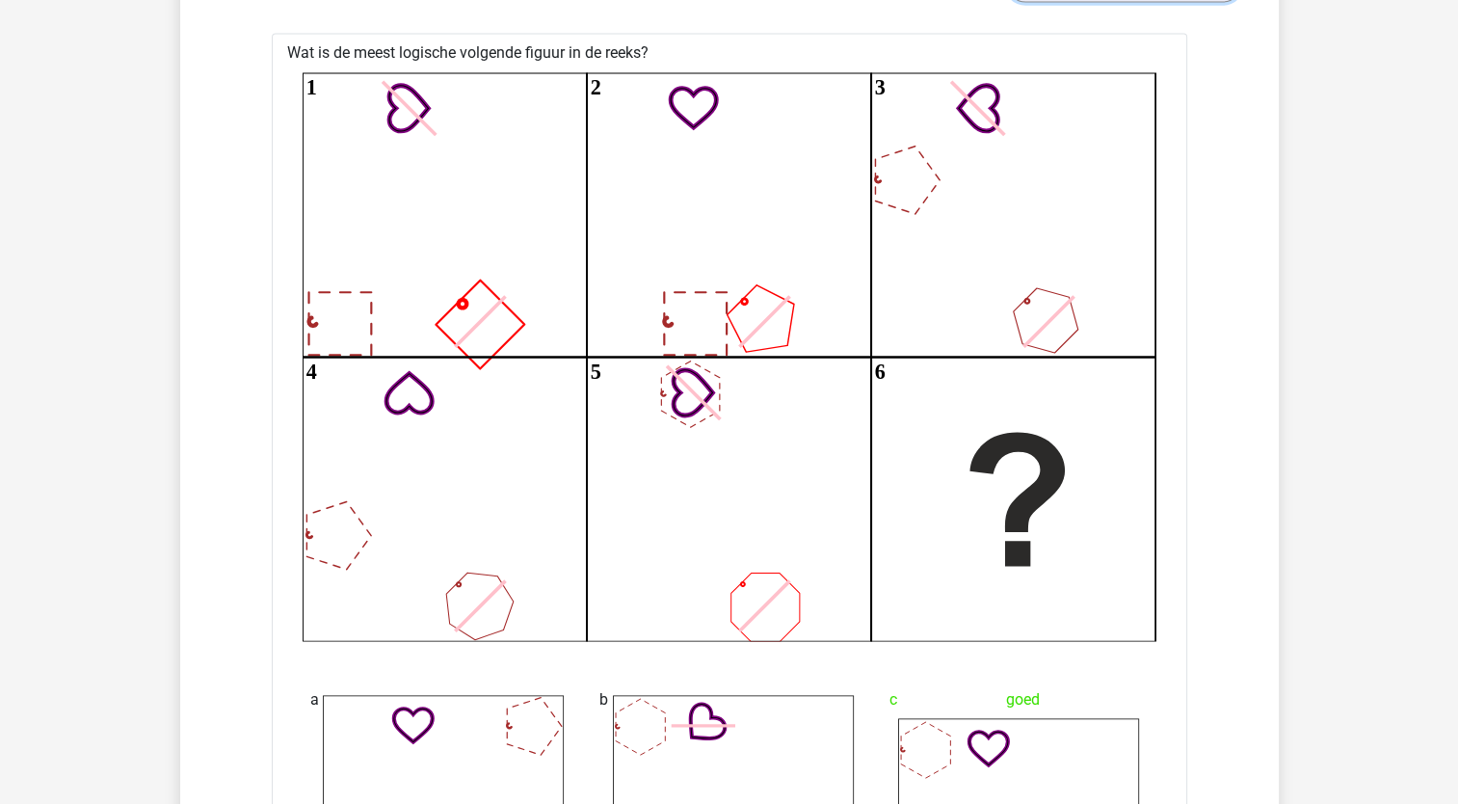
scroll to position [10771, 0]
